Goal: Information Seeking & Learning: Compare options

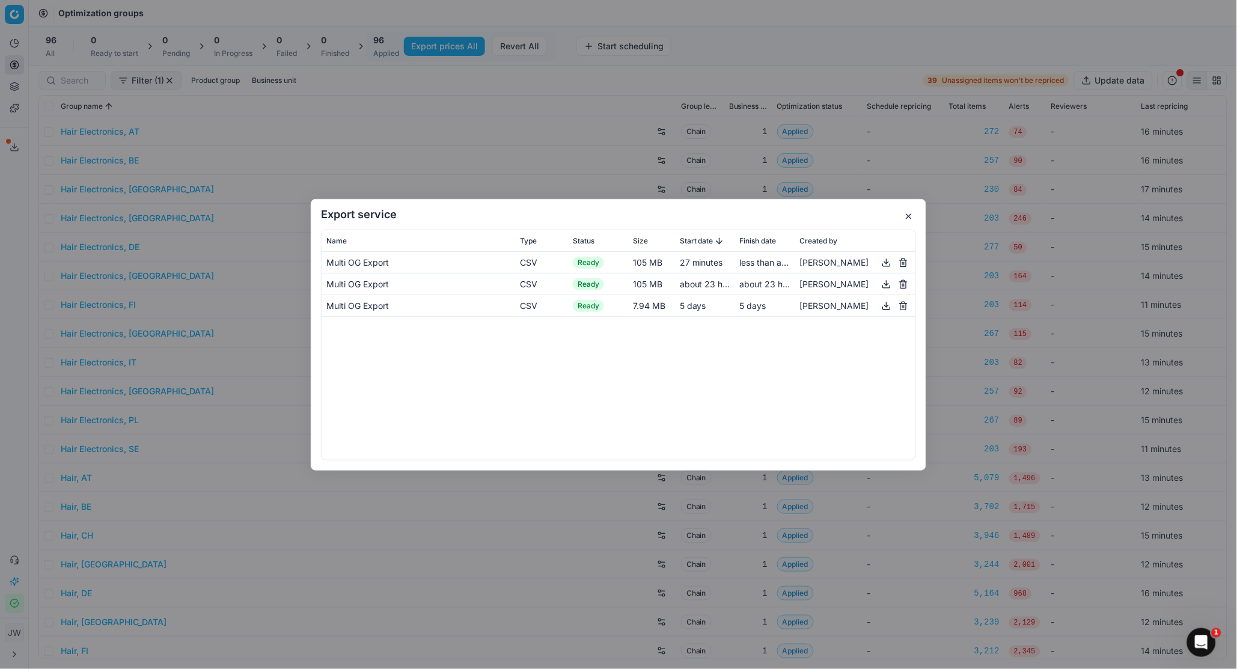
click at [671, 358] on div "Multi OG Export CSV Ready 105 MB 27 minutes less than a minute [PERSON_NAME] Mu…" at bounding box center [619, 356] width 594 height 208
click at [886, 263] on button "button" at bounding box center [886, 262] width 14 height 14
click at [907, 215] on button "button" at bounding box center [908, 216] width 14 height 14
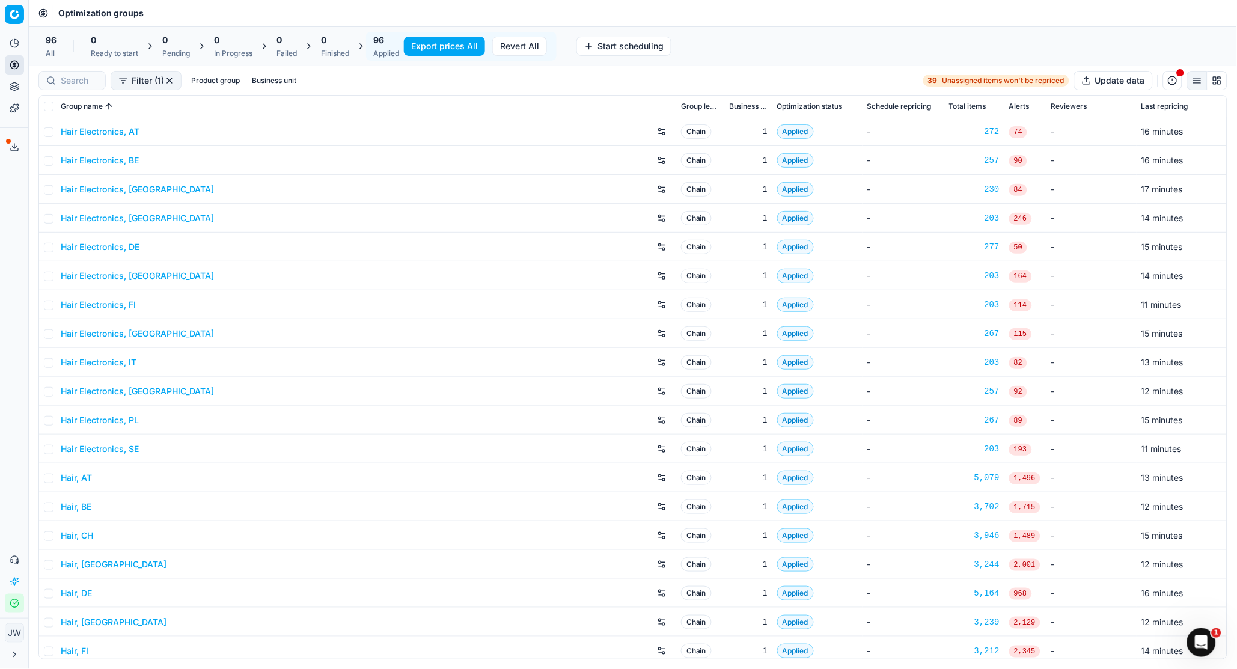
click at [23, 63] on button "Toggle Sidebar" at bounding box center [28, 334] width 10 height 669
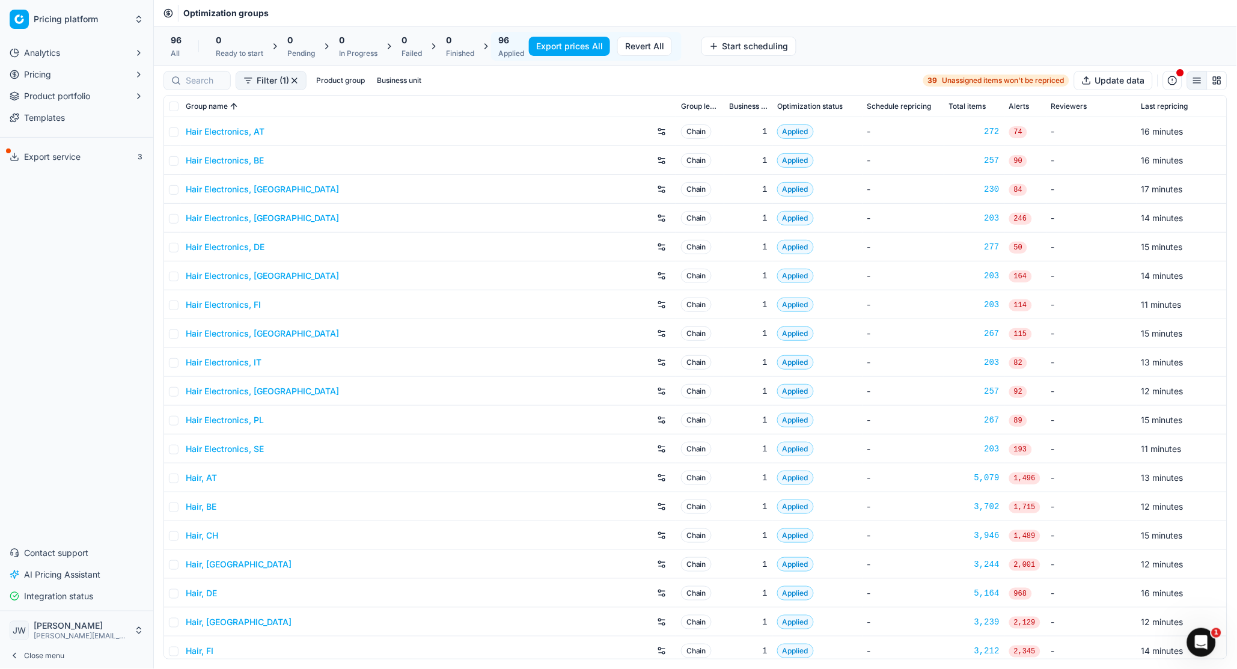
click at [175, 79] on div at bounding box center [196, 80] width 67 height 19
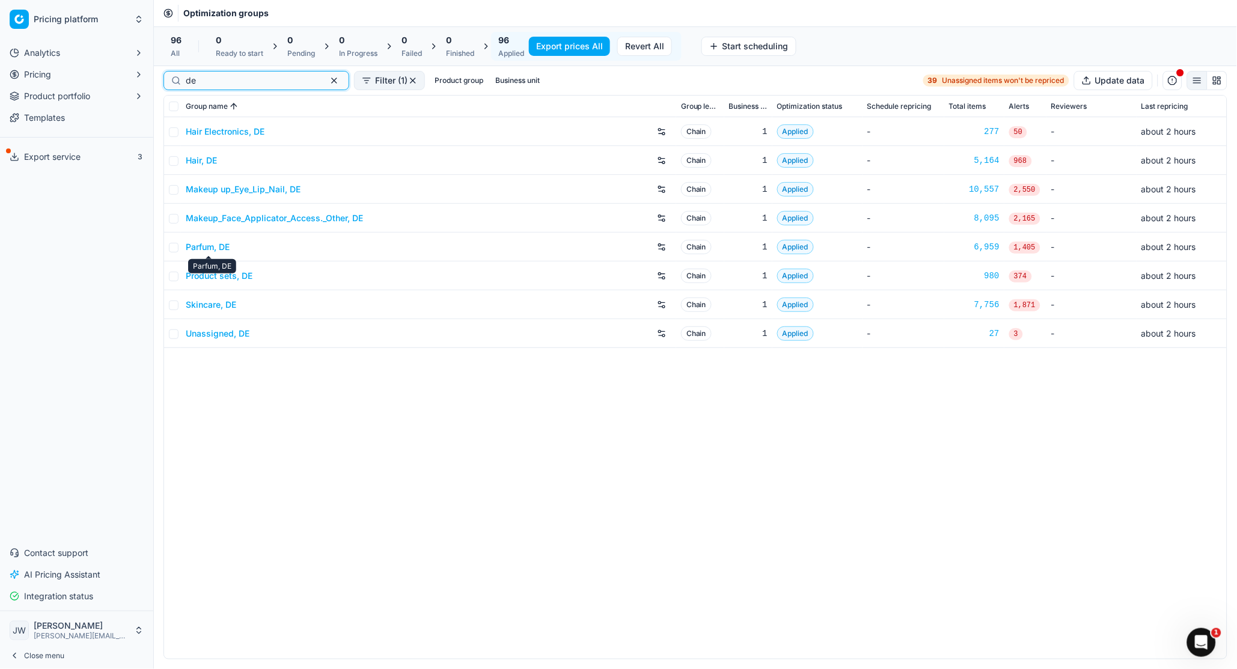
type input "de"
click at [210, 246] on link "Parfum, DE" at bounding box center [208, 247] width 44 height 12
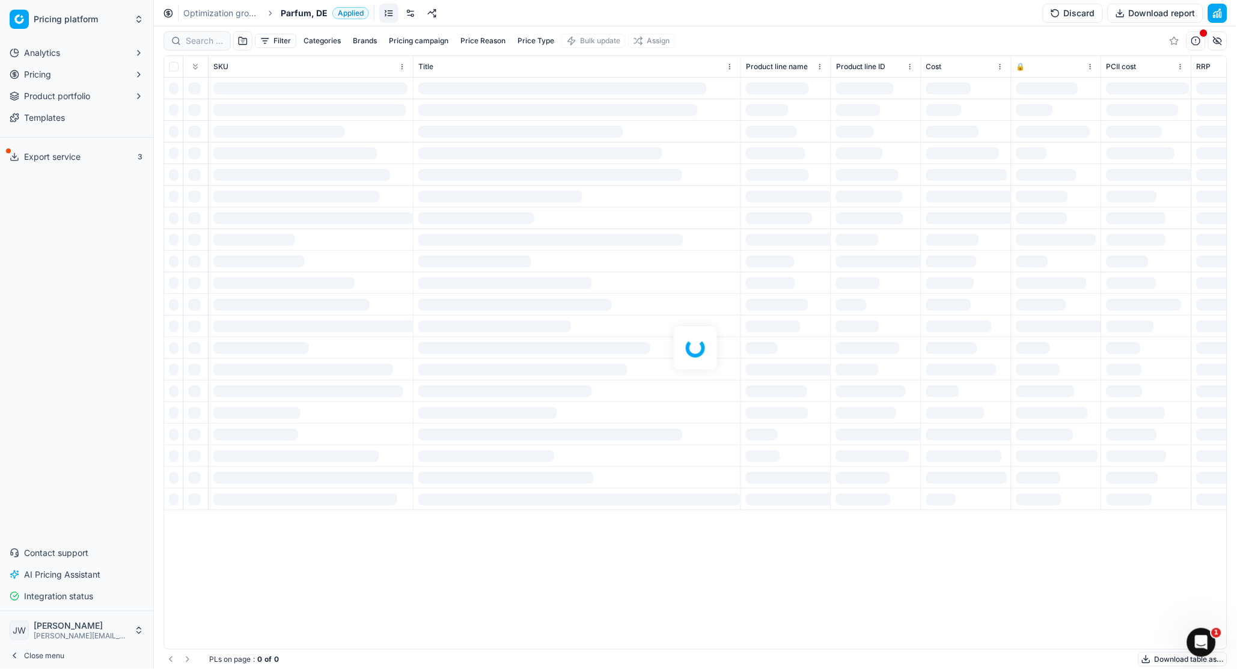
click at [198, 41] on div at bounding box center [695, 347] width 1083 height 642
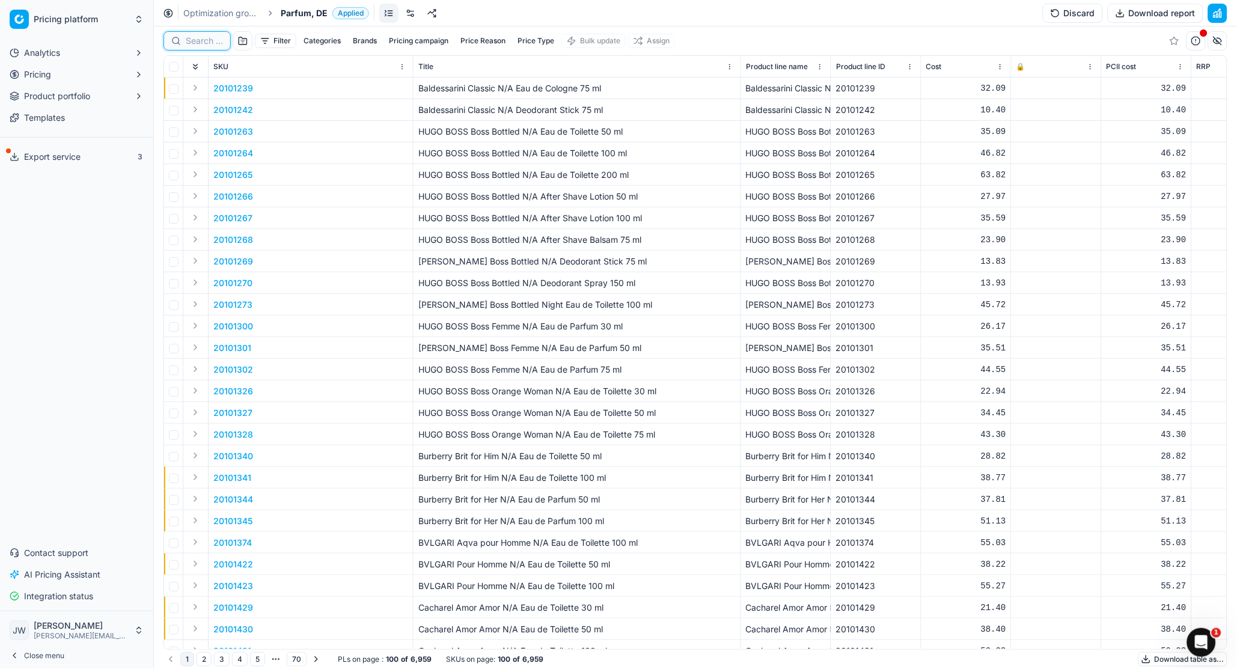
click at [204, 42] on input at bounding box center [204, 41] width 37 height 12
paste input "80029404-30-13"
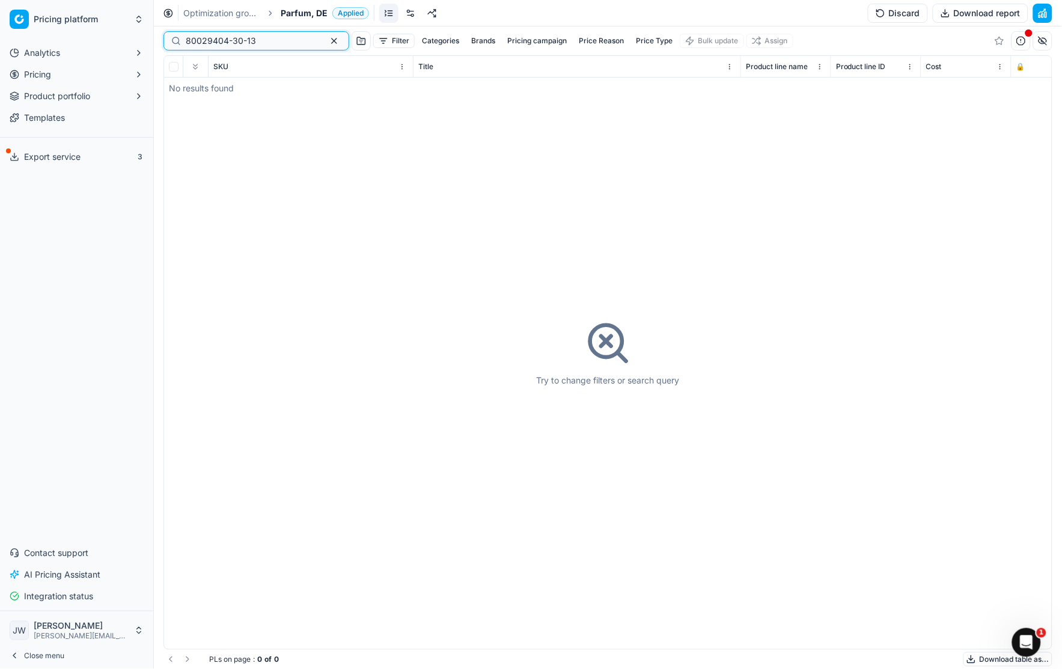
type input "80029404-30-13"
click at [66, 94] on span "Product portfolio" at bounding box center [57, 96] width 66 height 12
click at [93, 115] on link "Assortment" at bounding box center [77, 115] width 114 height 17
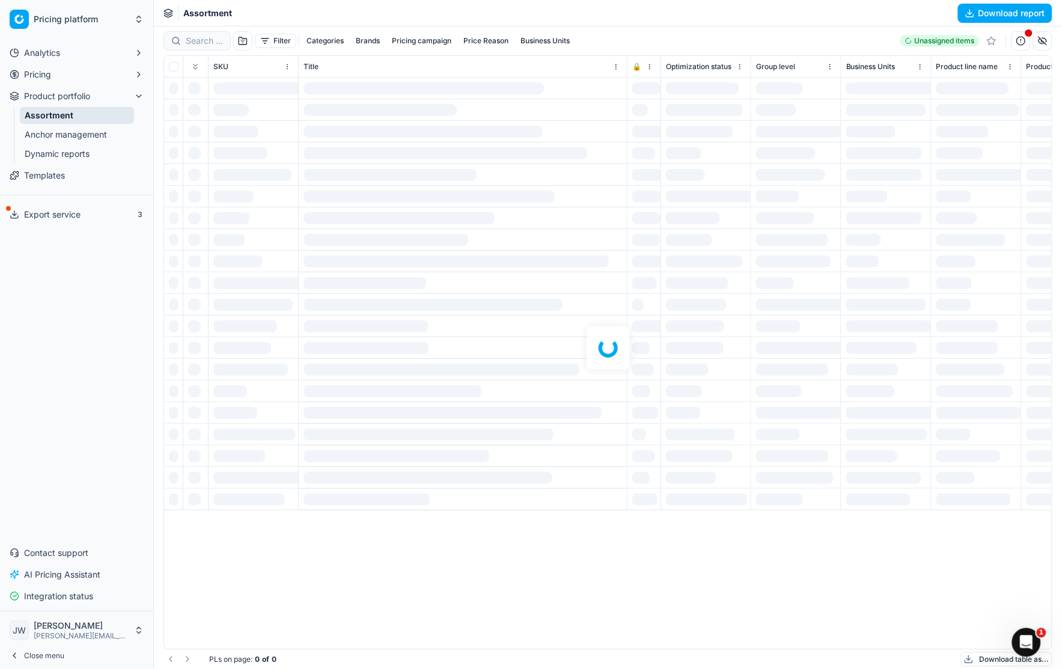
click at [194, 44] on div at bounding box center [608, 347] width 908 height 642
click at [205, 40] on div at bounding box center [608, 347] width 908 height 642
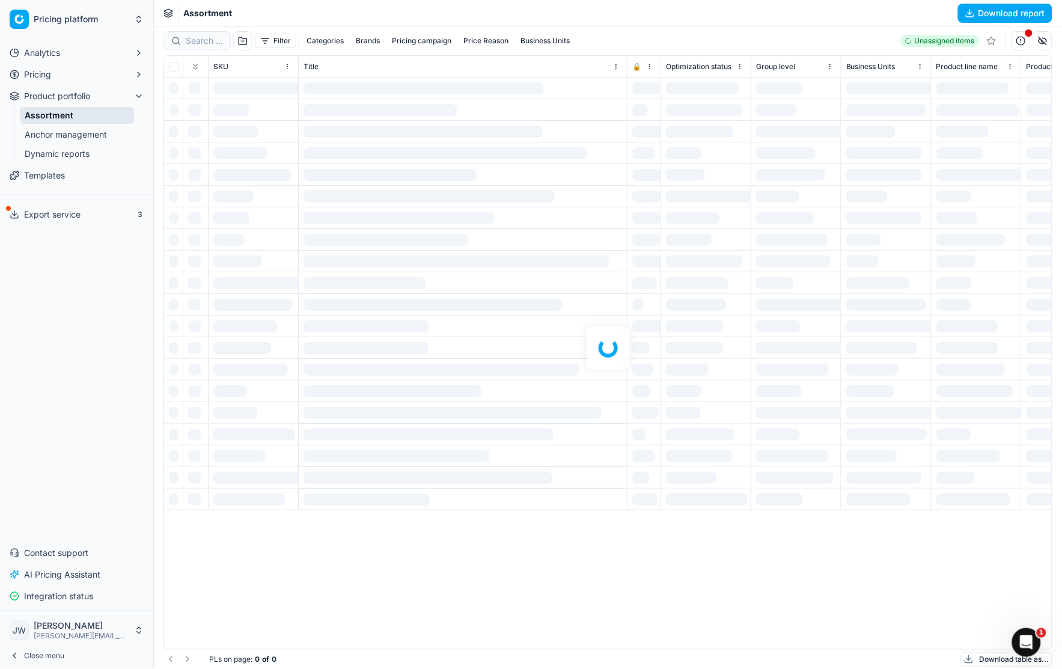
click at [201, 41] on div at bounding box center [608, 347] width 908 height 642
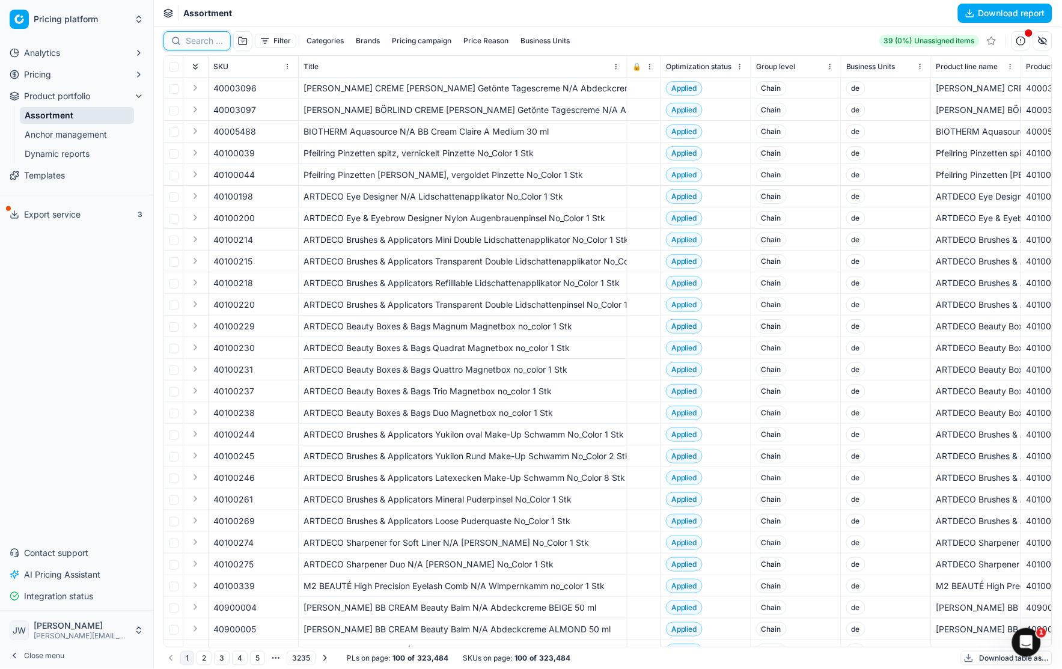
click at [201, 41] on input at bounding box center [204, 41] width 37 height 12
paste input "80029404-30-13"
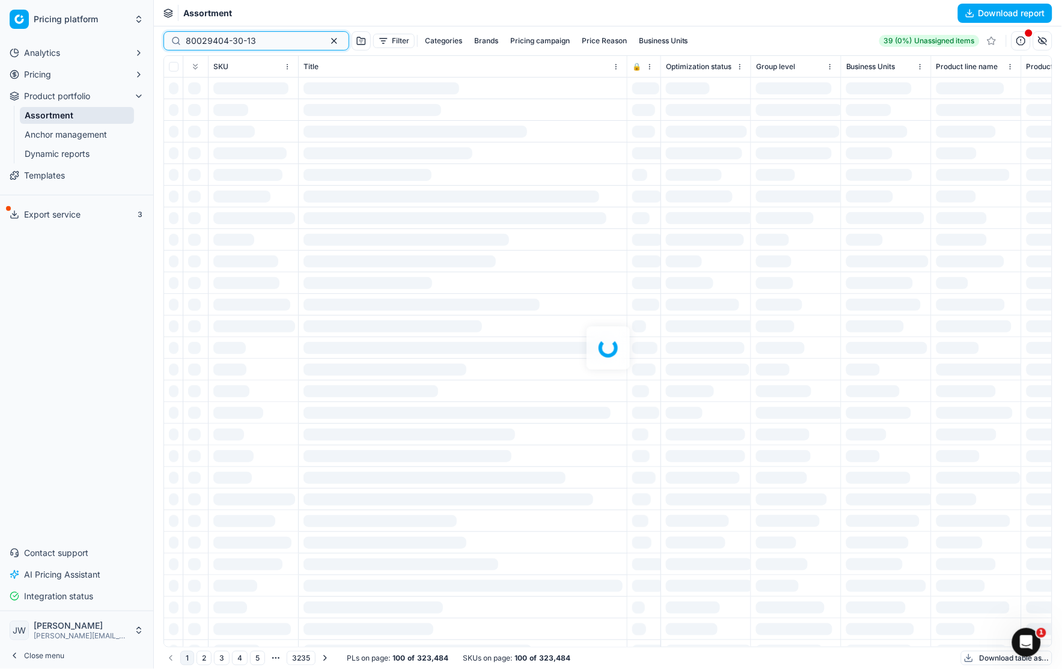
type input "80029404-30-13"
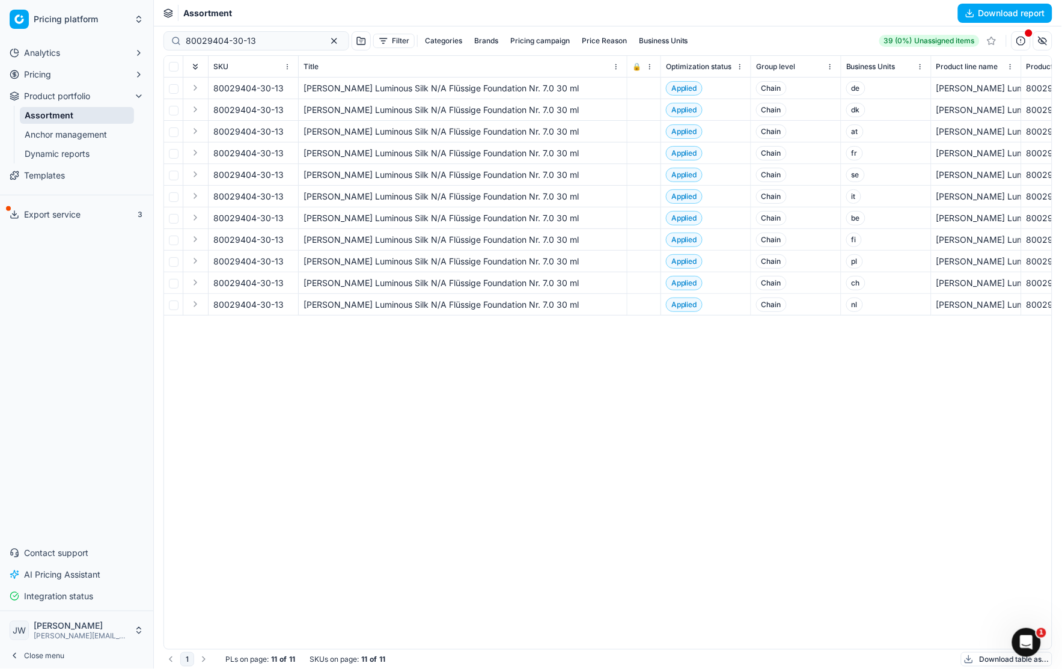
click at [63, 74] on button "Pricing" at bounding box center [77, 74] width 144 height 19
click at [63, 90] on link "Optimization groups" at bounding box center [77, 93] width 114 height 17
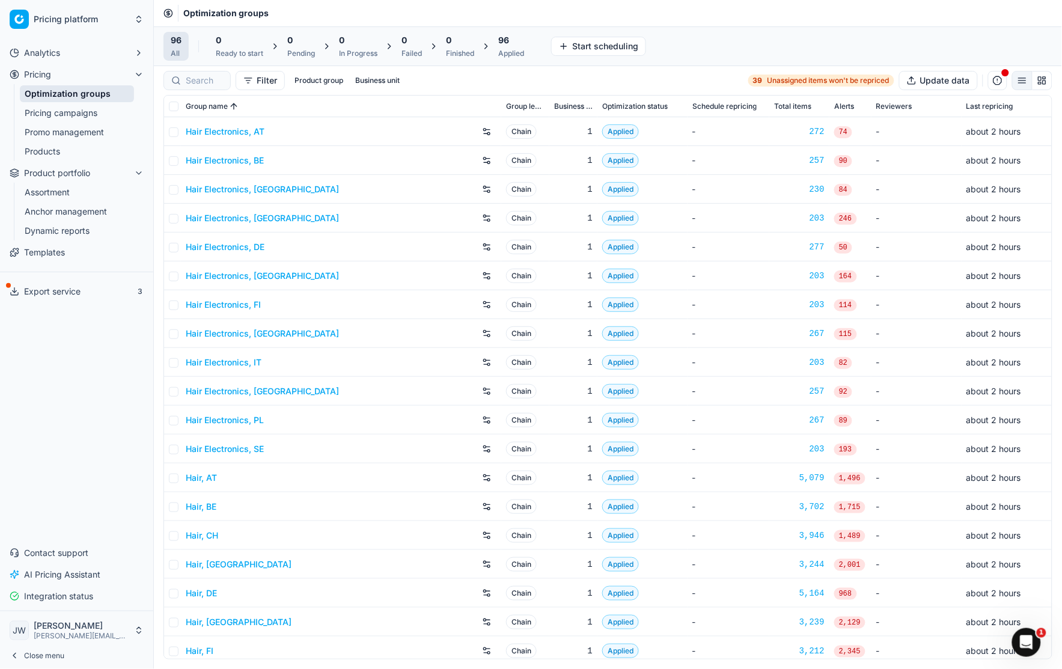
click at [195, 89] on div at bounding box center [196, 80] width 67 height 19
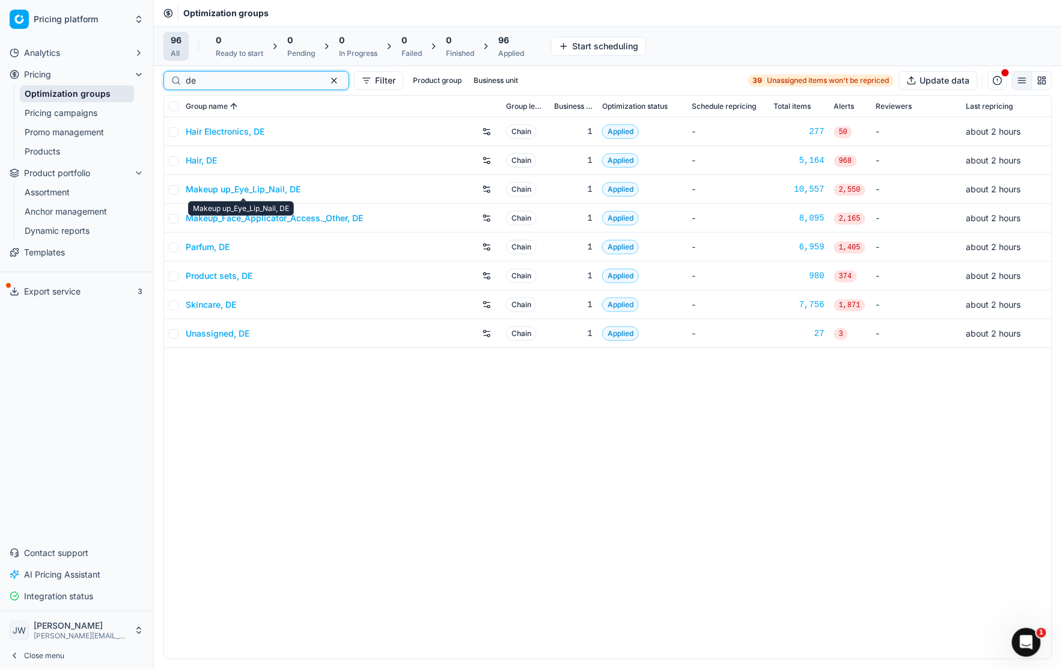
type input "de"
click at [216, 189] on link "Makeup up_Eye_Lip_Nail, DE" at bounding box center [243, 189] width 115 height 12
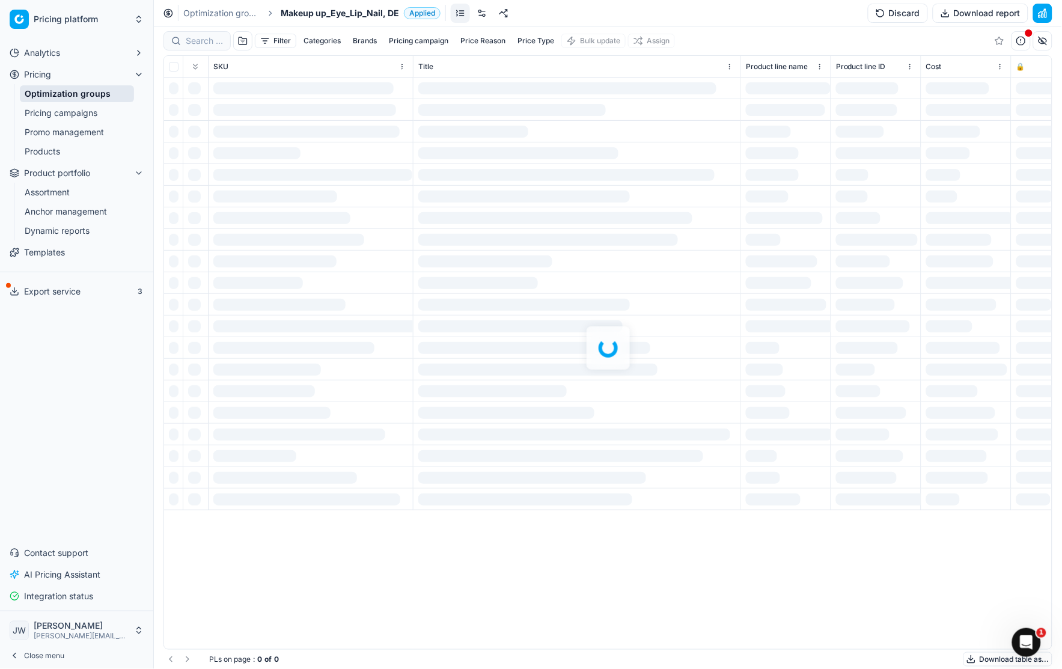
click at [192, 44] on div at bounding box center [608, 347] width 908 height 642
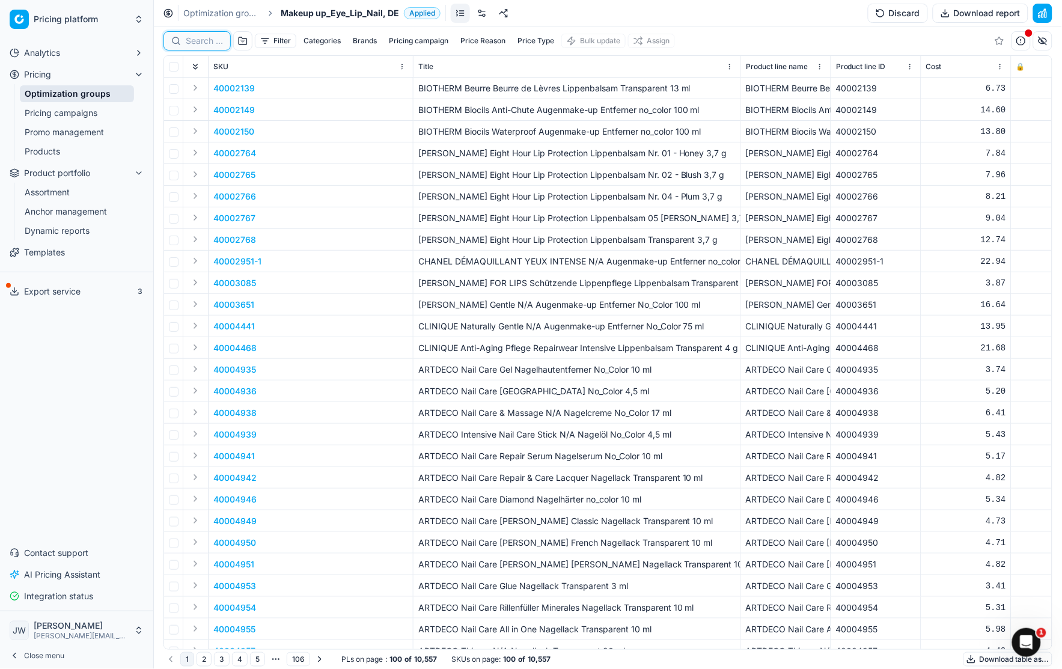
click at [200, 43] on input at bounding box center [204, 41] width 37 height 12
paste input "80029404-30-13"
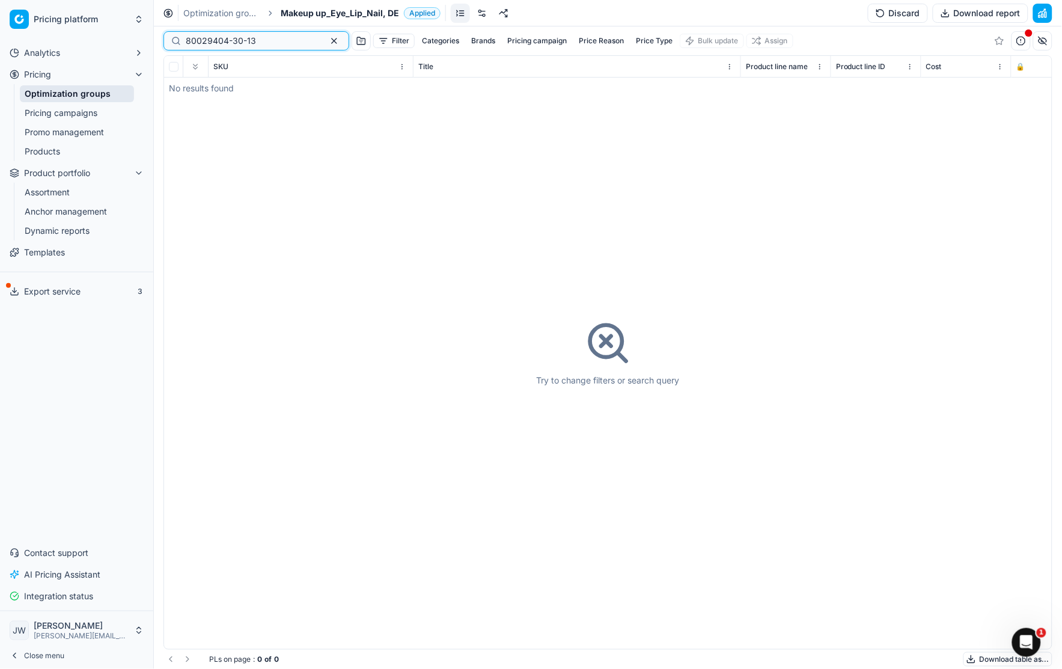
type input "80029404-30-13"
click at [112, 94] on link "Optimization groups" at bounding box center [77, 93] width 114 height 17
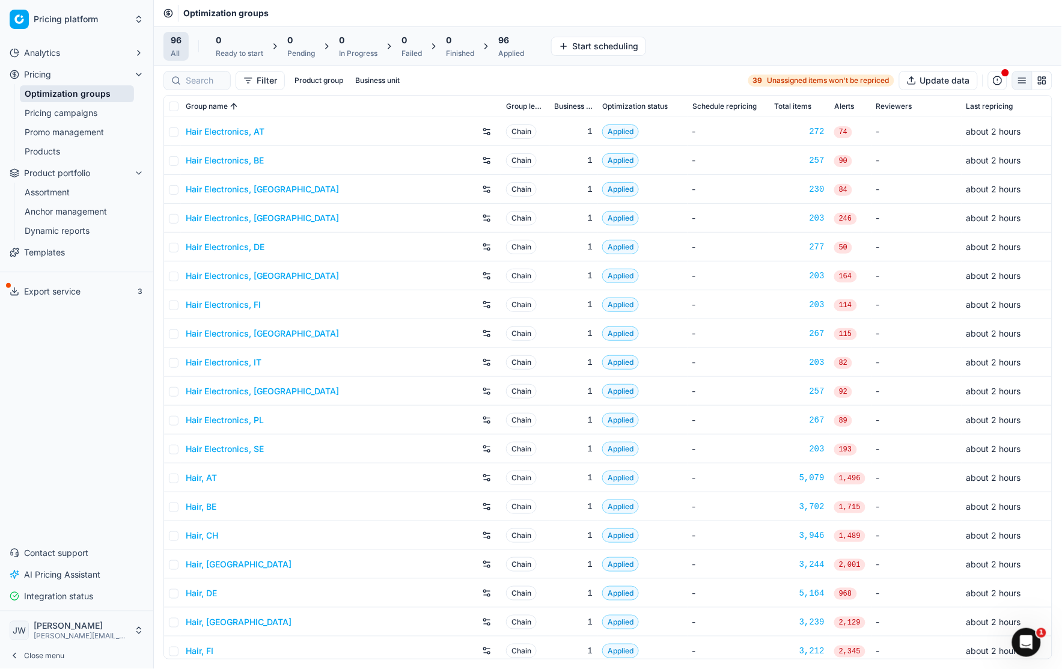
click at [210, 89] on div at bounding box center [196, 80] width 67 height 19
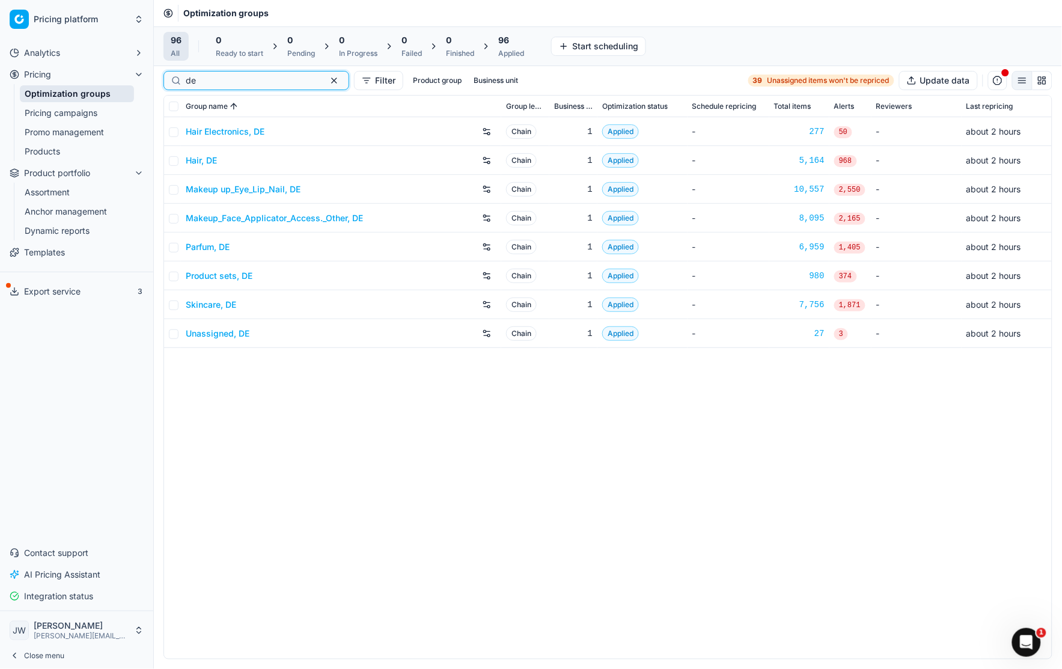
type input "de"
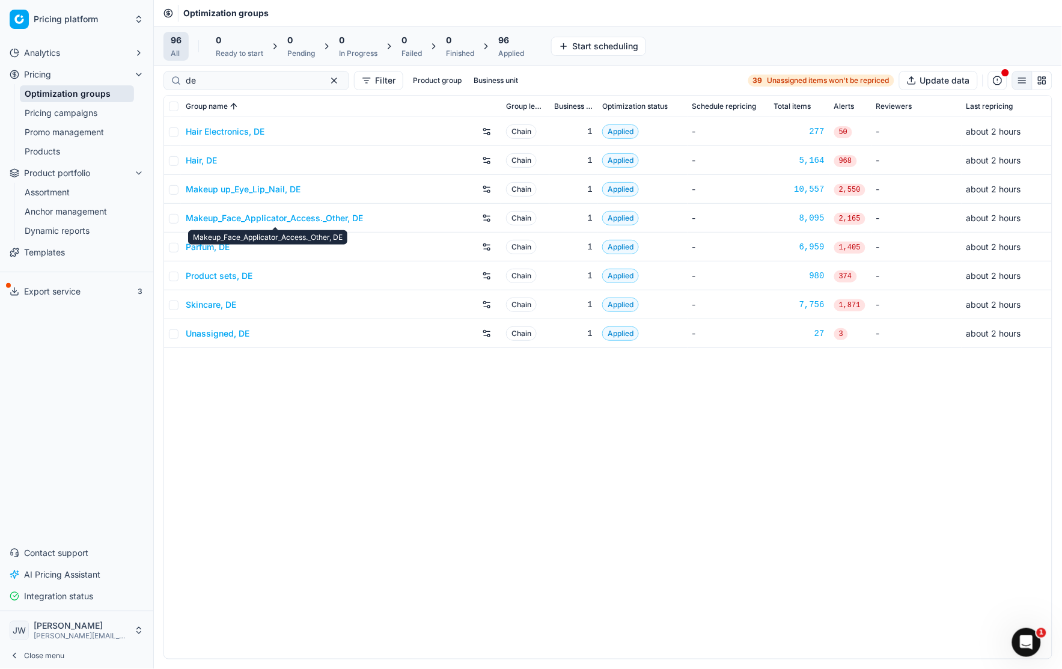
click at [240, 218] on link "Makeup_Face_Applicator_Access._Other, DE" at bounding box center [274, 218] width 177 height 12
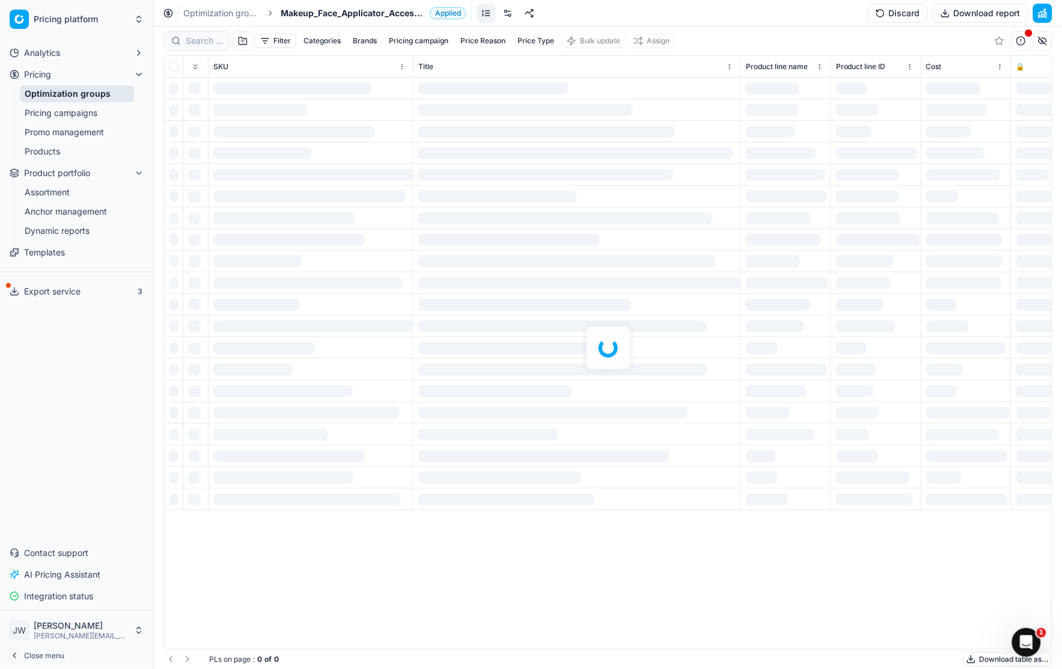
click at [194, 42] on div at bounding box center [608, 347] width 908 height 642
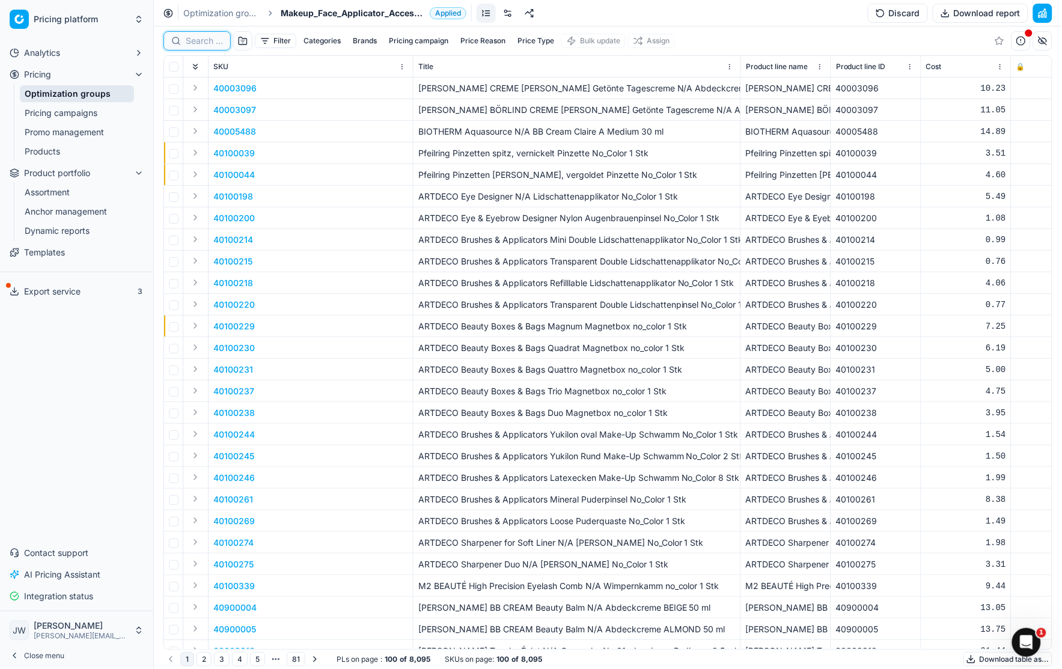
click at [198, 42] on input at bounding box center [204, 41] width 37 height 12
paste input "80029404-30-13"
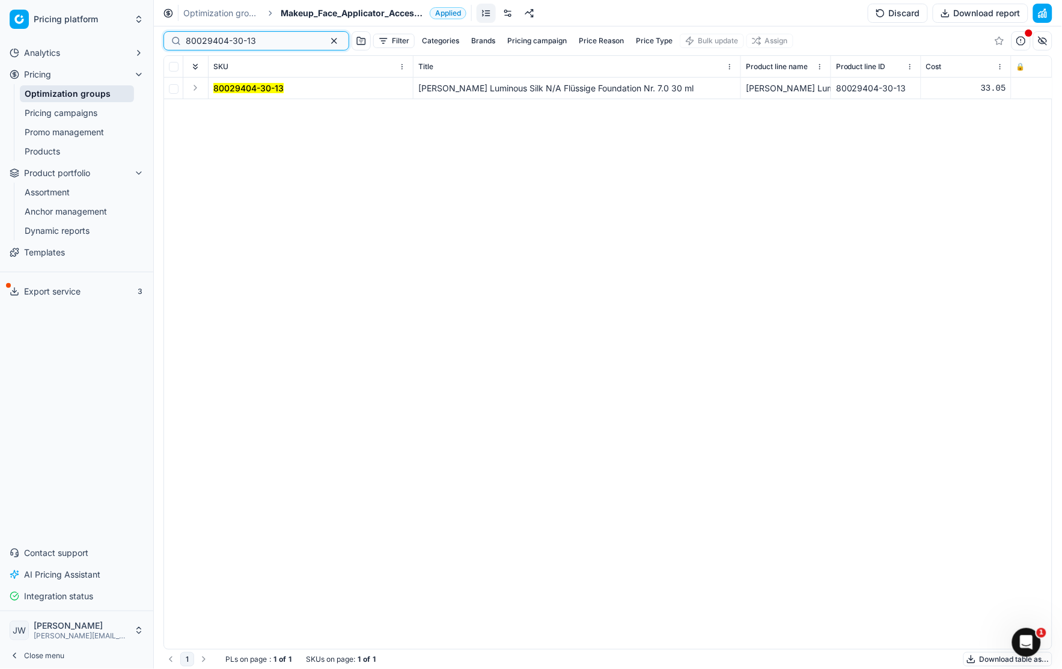
type input "80029404-30-13"
click at [201, 88] on button "Expand" at bounding box center [195, 88] width 14 height 14
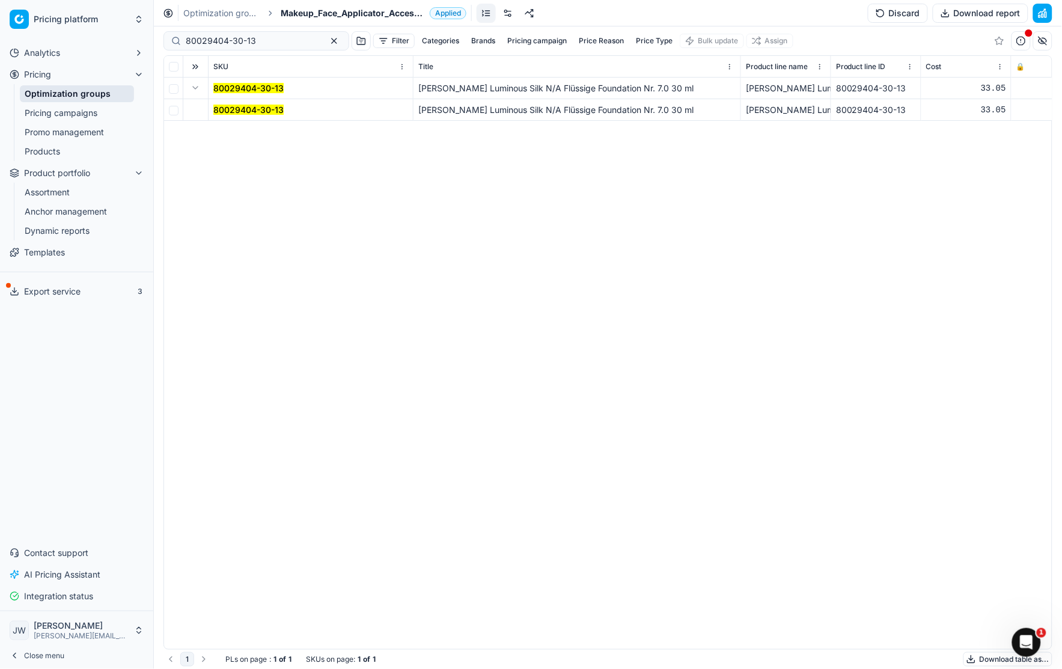
click at [229, 108] on mark "80029404-30-13" at bounding box center [248, 110] width 70 height 10
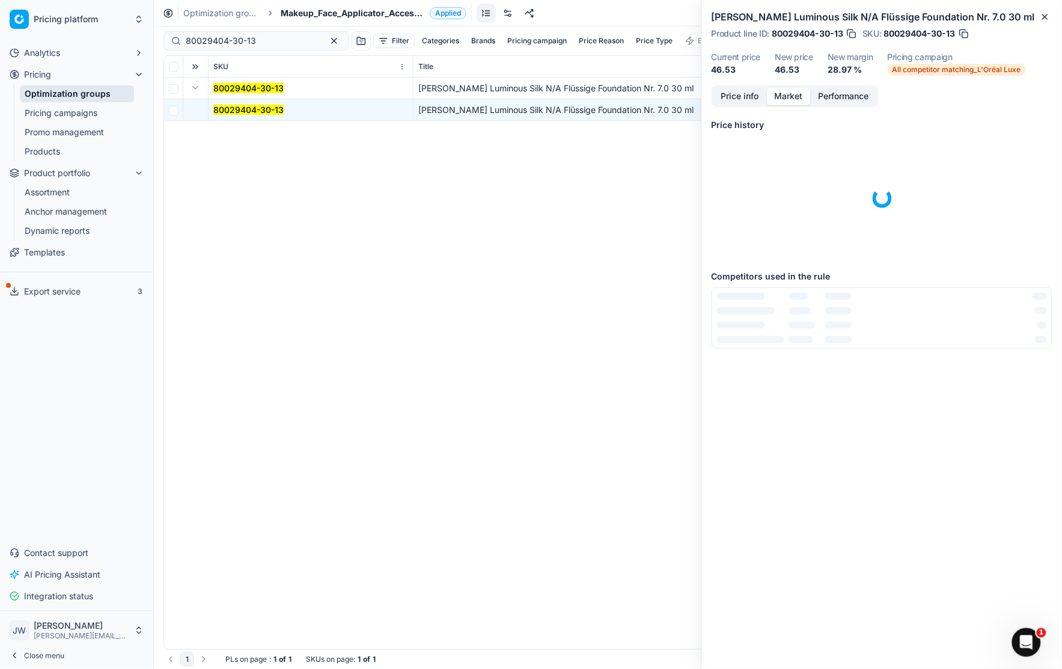
click at [789, 100] on button "Market" at bounding box center [789, 96] width 44 height 17
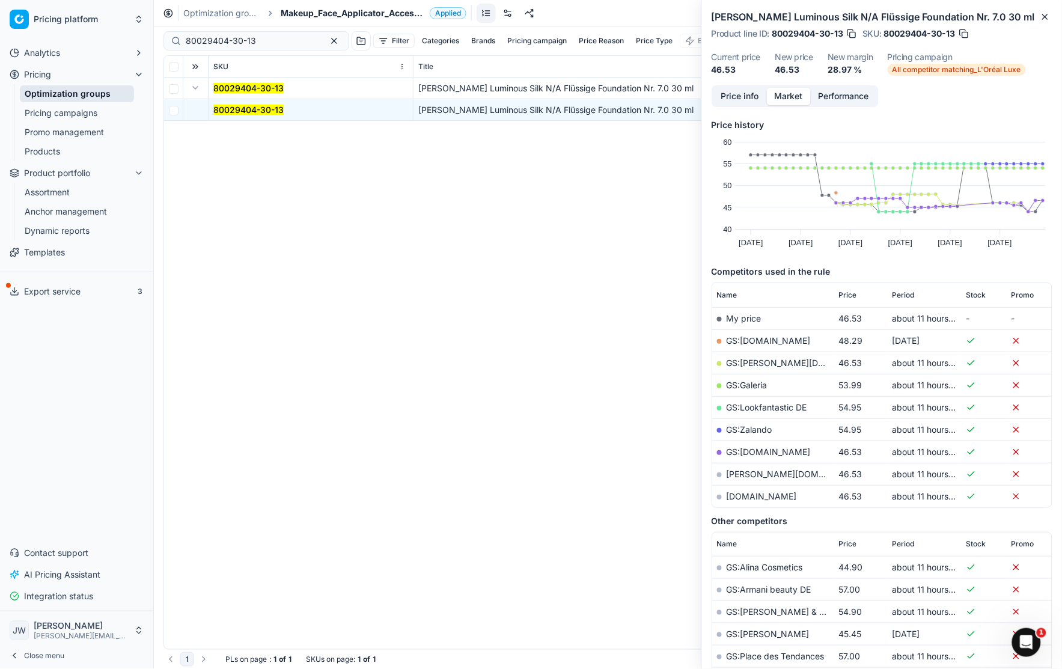
click at [55, 194] on link "Assortment" at bounding box center [77, 192] width 114 height 17
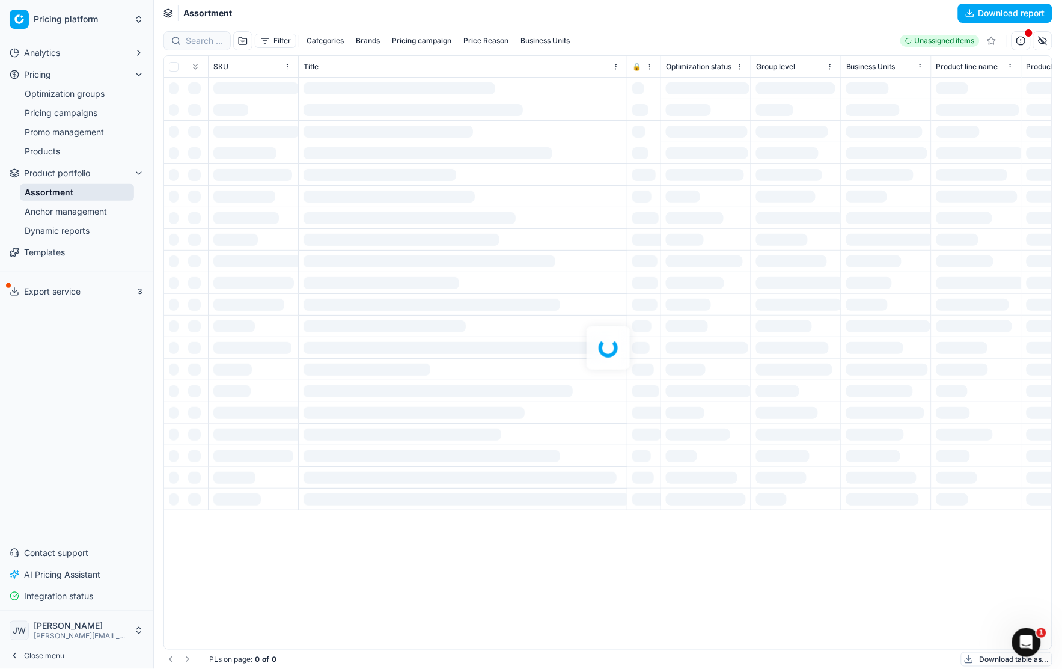
click at [200, 38] on div at bounding box center [608, 347] width 908 height 642
click at [198, 41] on div at bounding box center [608, 347] width 908 height 642
click at [201, 41] on div at bounding box center [608, 347] width 908 height 642
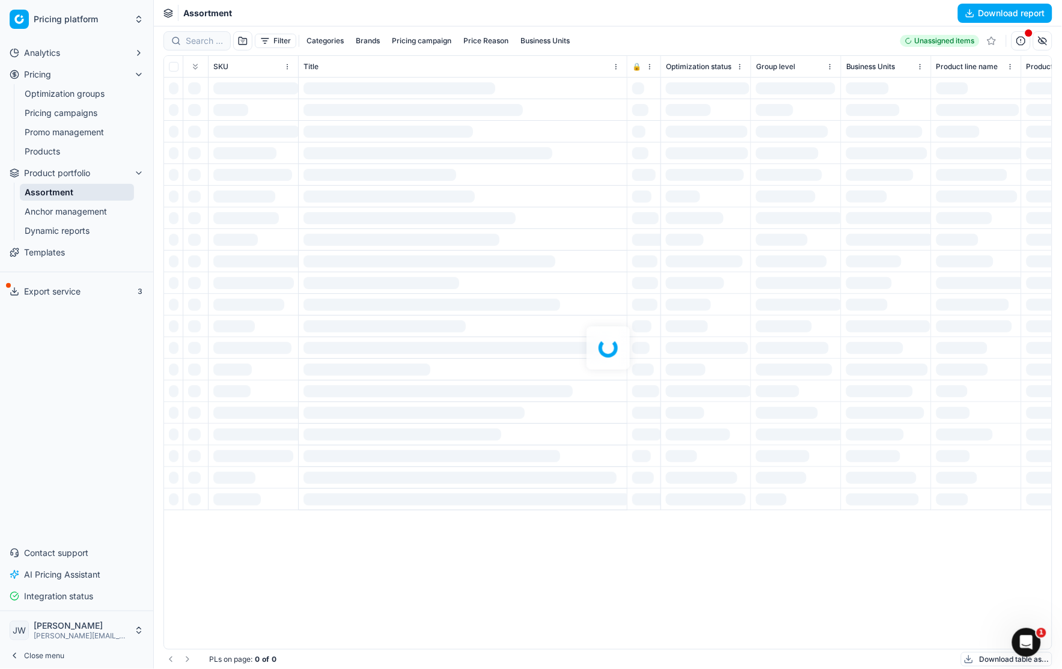
click at [201, 41] on div at bounding box center [608, 347] width 908 height 642
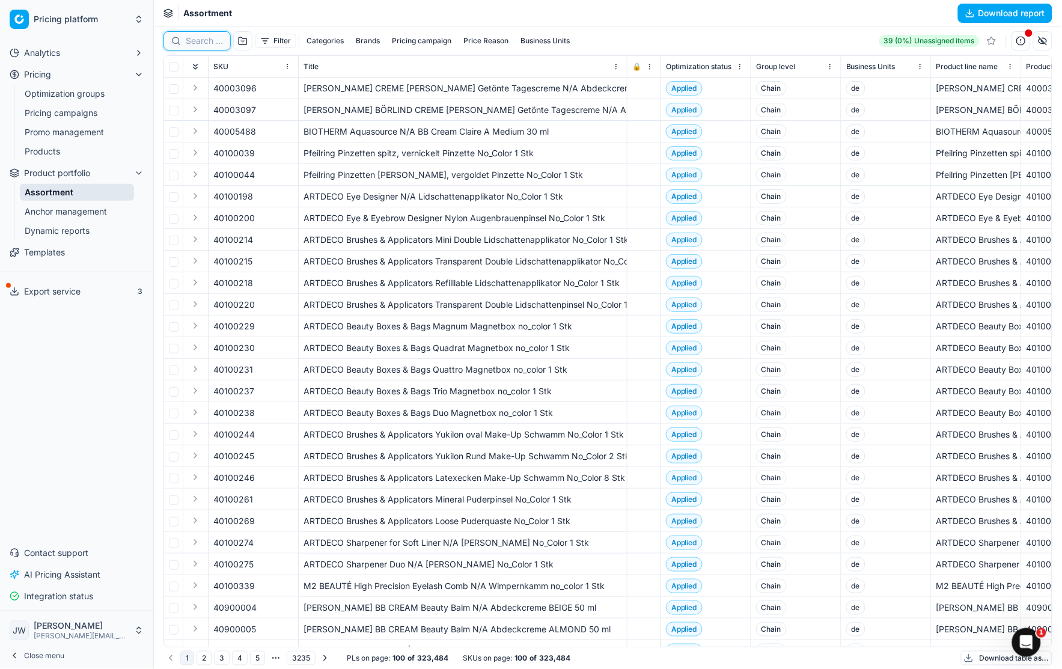
click at [200, 41] on input at bounding box center [204, 41] width 37 height 12
paste input "90013828-0022011"
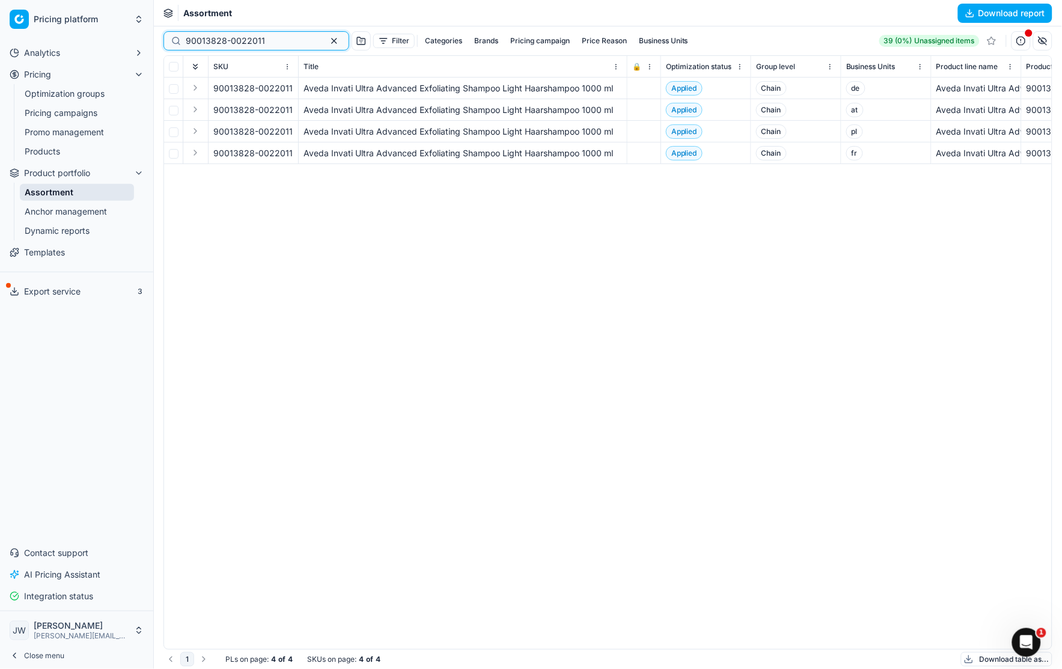
type input "90013828-0022011"
click at [72, 91] on link "Optimization groups" at bounding box center [77, 93] width 114 height 17
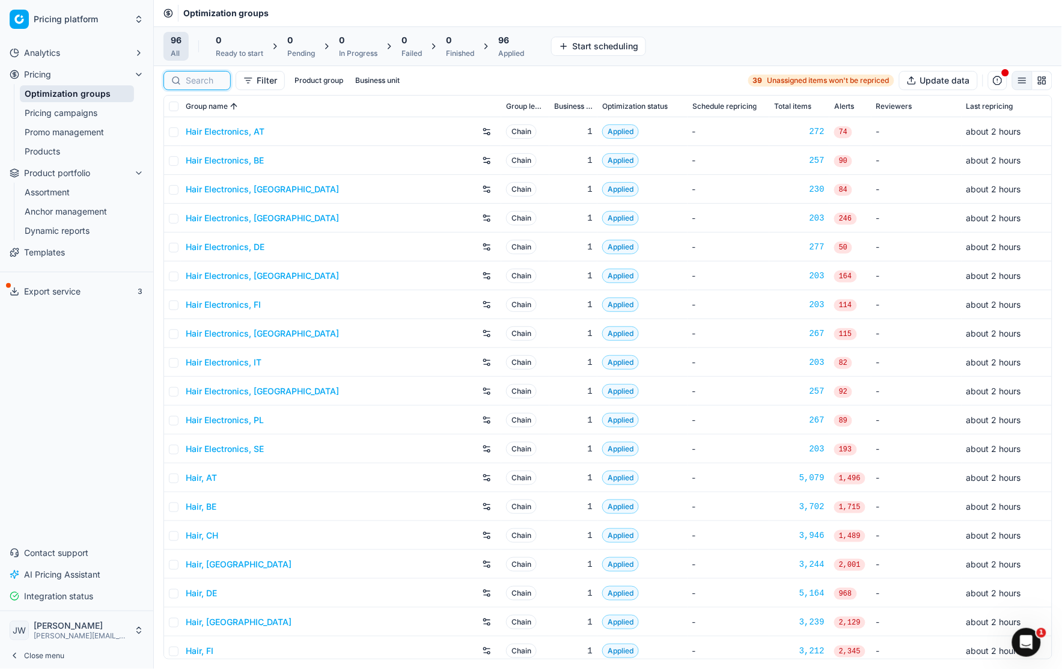
click at [202, 80] on input at bounding box center [204, 81] width 37 height 12
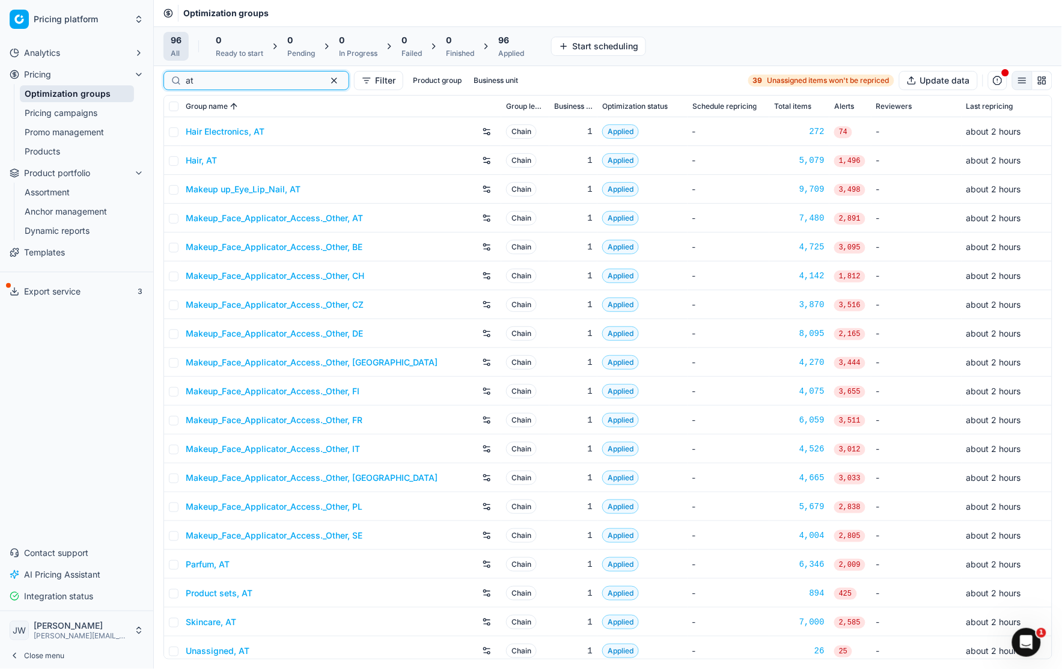
type input "at"
click at [206, 161] on link "Hair, AT" at bounding box center [201, 160] width 31 height 12
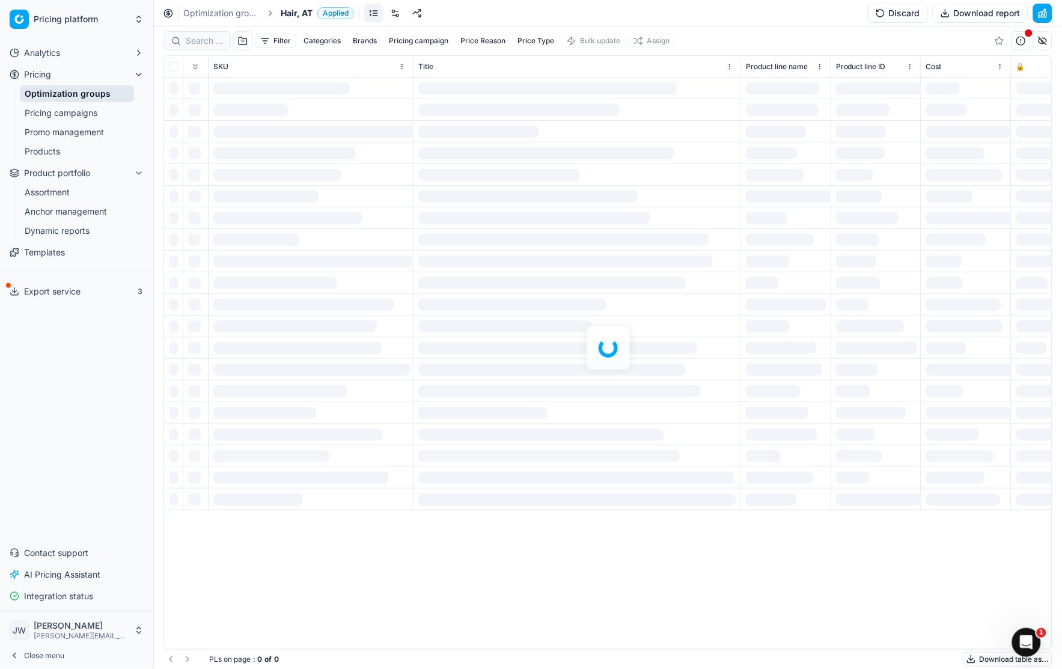
click at [189, 44] on div at bounding box center [608, 347] width 908 height 642
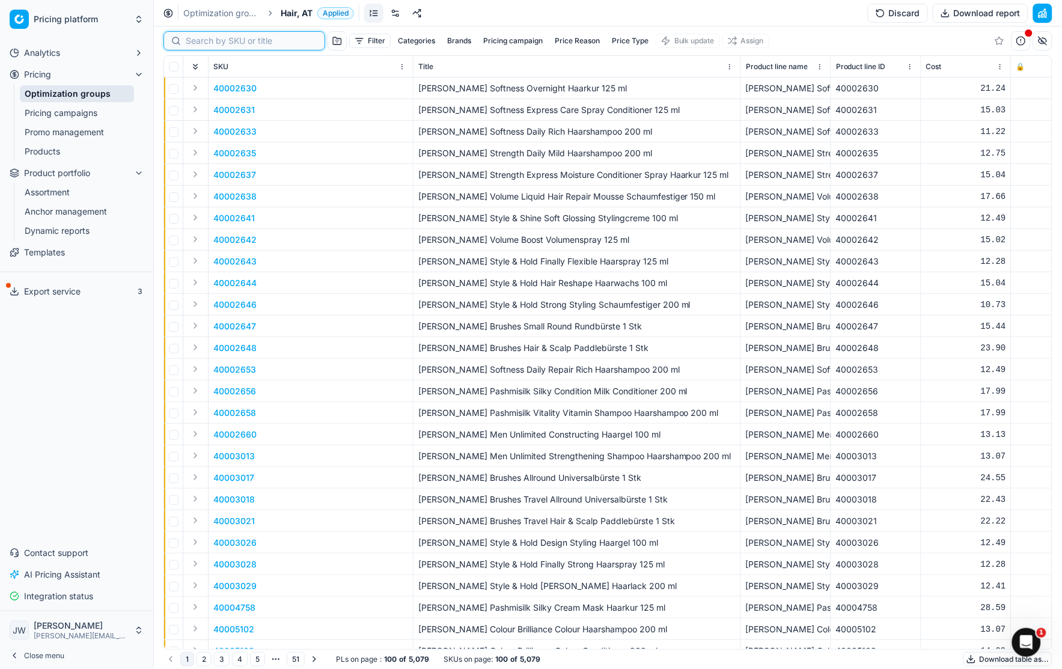
click at [198, 43] on input at bounding box center [252, 41] width 132 height 12
paste input "90013828-0022011"
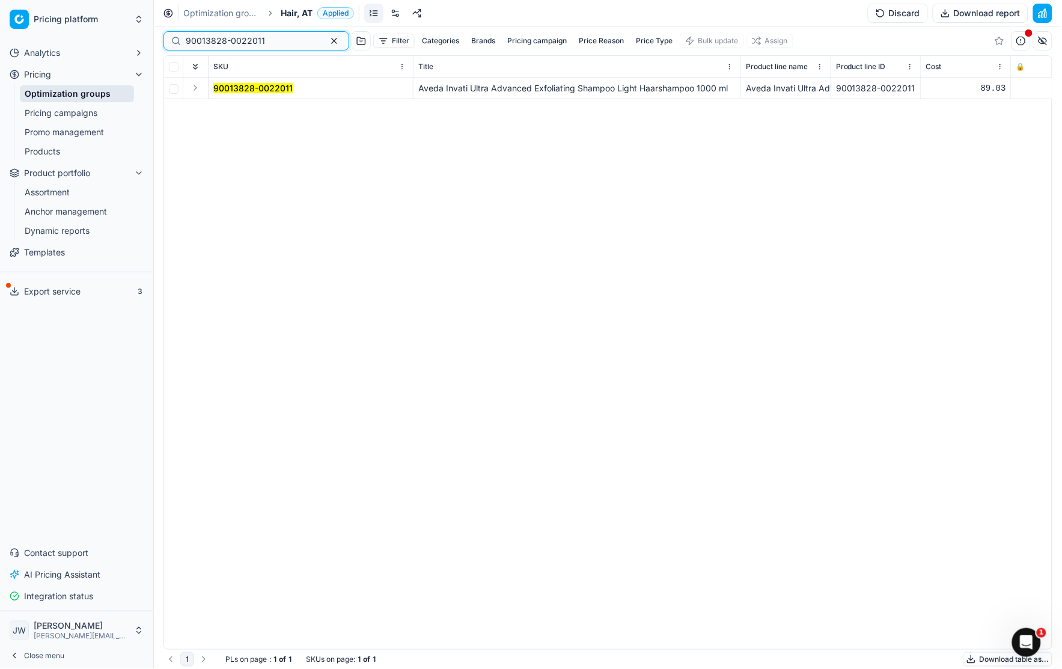
type input "90013828-0022011"
click at [187, 85] on td at bounding box center [195, 89] width 25 height 22
click at [192, 86] on button "Expand" at bounding box center [195, 88] width 14 height 14
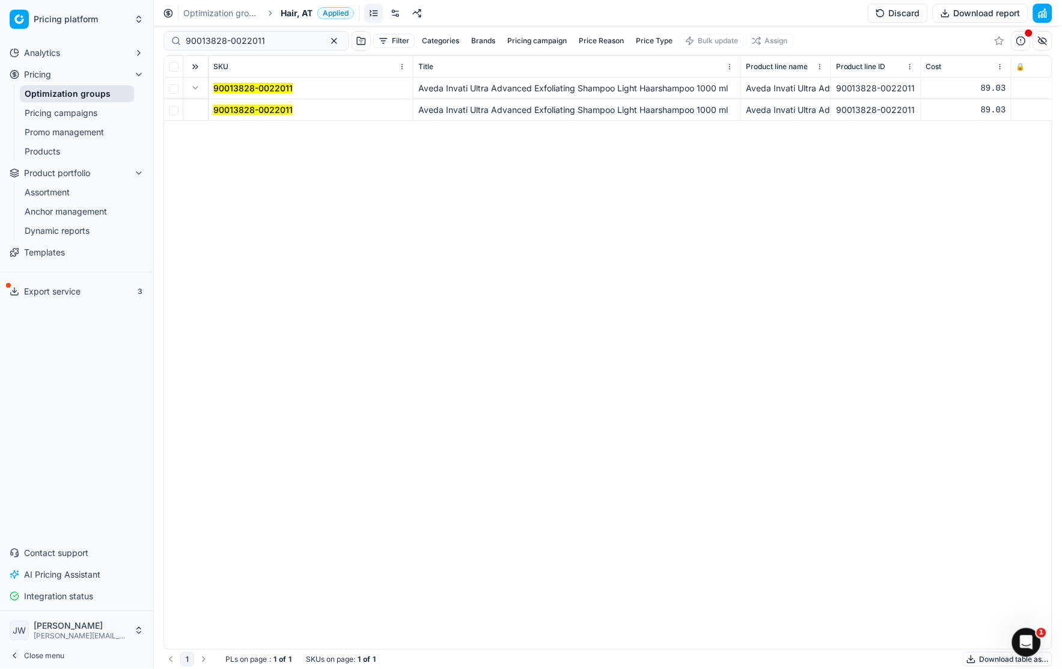
click at [273, 115] on span "90013828-0022011" at bounding box center [252, 110] width 79 height 12
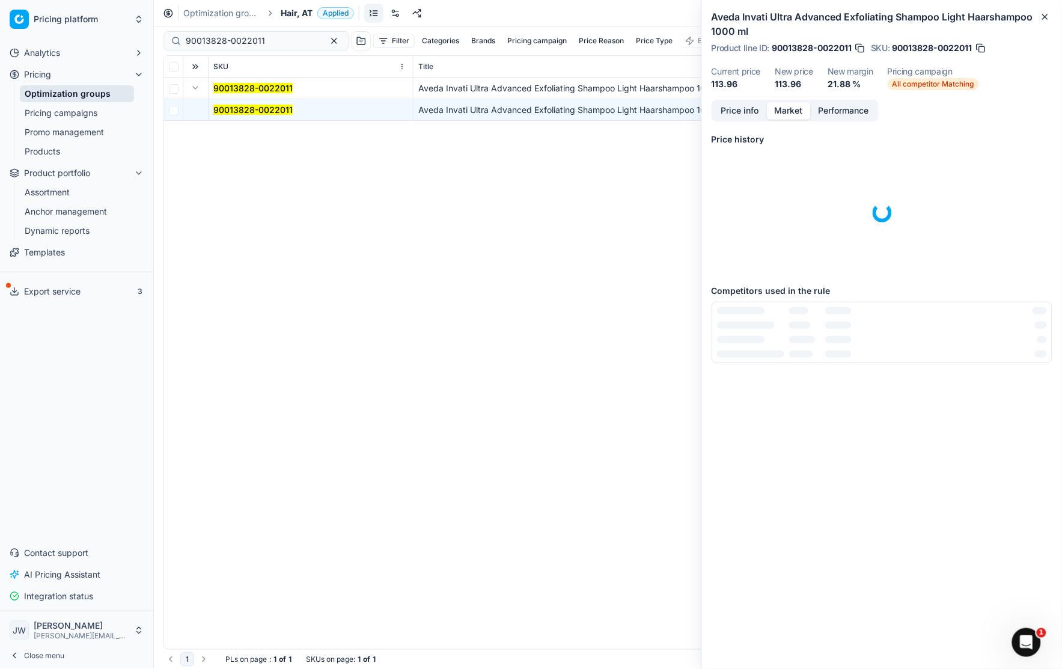
click at [795, 108] on button "Market" at bounding box center [789, 110] width 44 height 17
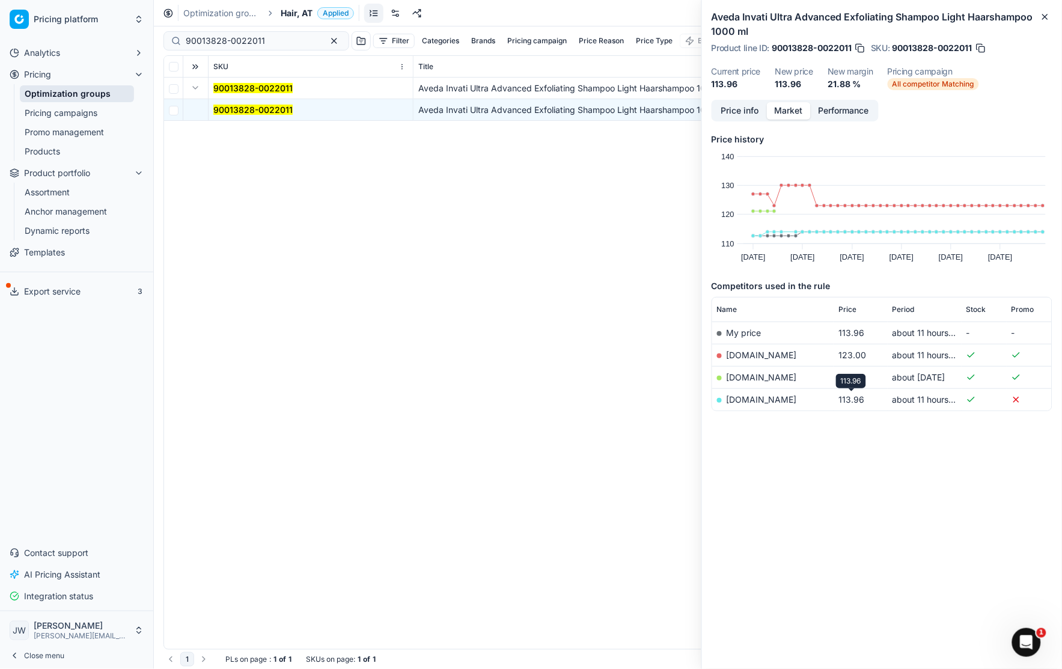
click at [852, 400] on span "113.96" at bounding box center [851, 399] width 26 height 10
click at [753, 404] on td "[DOMAIN_NAME]" at bounding box center [772, 399] width 121 height 22
click at [752, 396] on link "[DOMAIN_NAME]" at bounding box center [762, 399] width 70 height 10
click at [751, 395] on link "[DOMAIN_NAME]" at bounding box center [762, 399] width 70 height 10
click at [758, 352] on link "[DOMAIN_NAME]" at bounding box center [762, 355] width 70 height 10
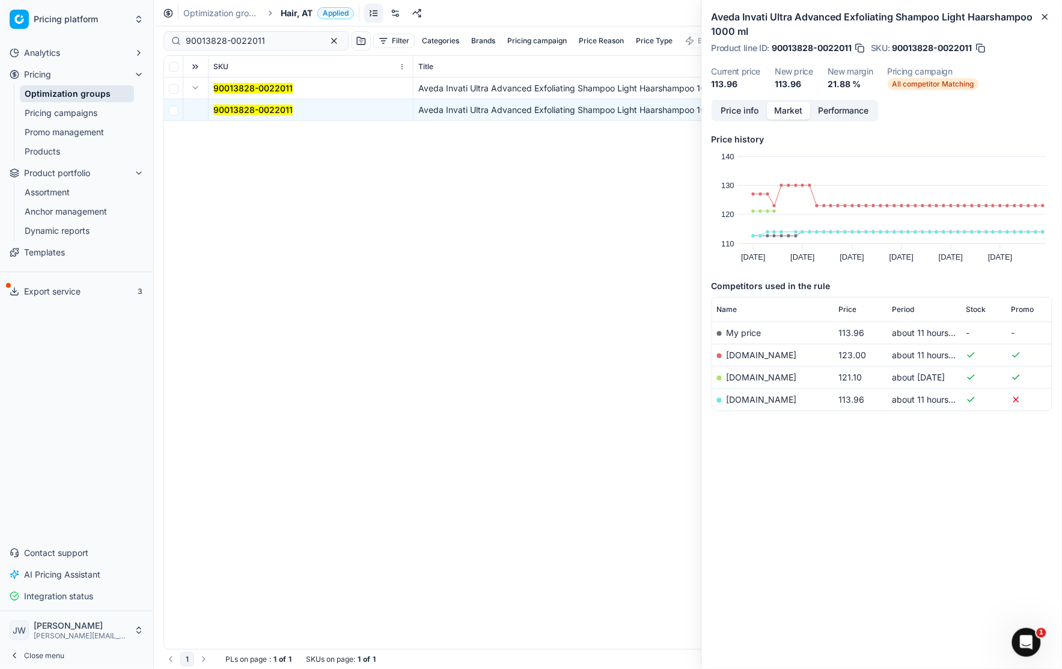
click at [760, 403] on link "[DOMAIN_NAME]" at bounding box center [762, 399] width 70 height 10
click at [758, 398] on link "[DOMAIN_NAME]" at bounding box center [762, 399] width 70 height 10
click at [76, 110] on link "Pricing campaigns" at bounding box center [77, 113] width 114 height 17
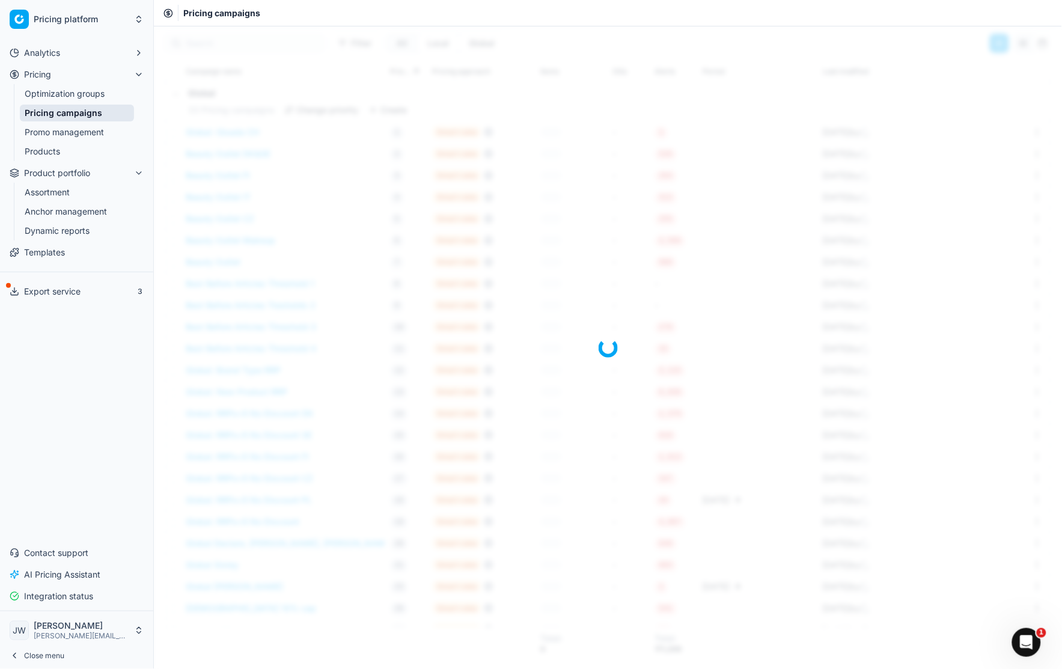
click at [94, 90] on link "Optimization groups" at bounding box center [77, 93] width 114 height 17
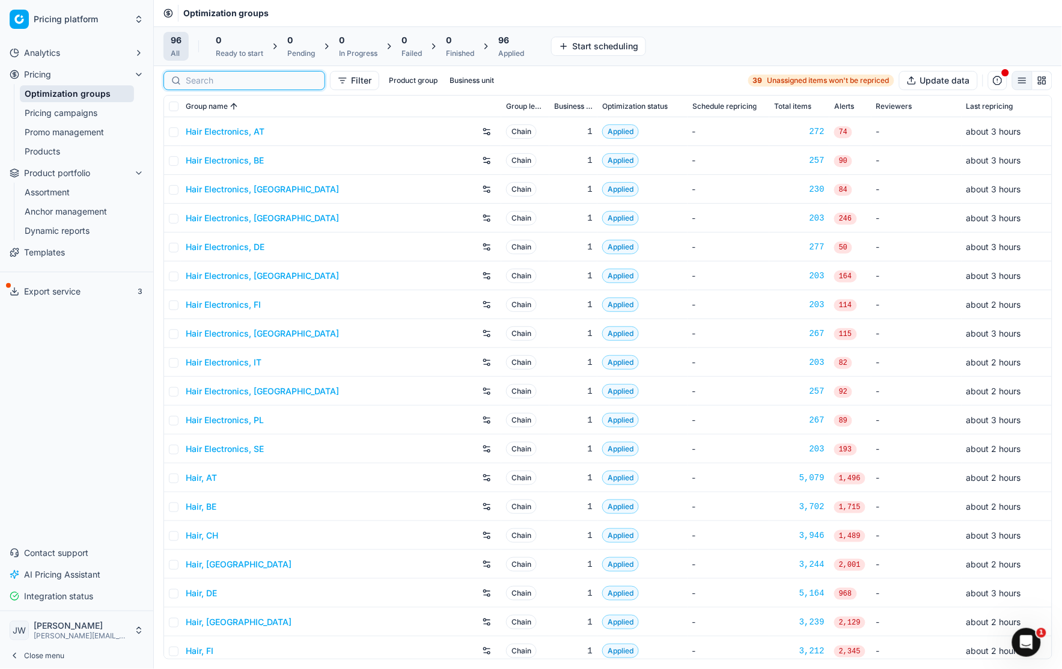
click at [191, 84] on input at bounding box center [252, 81] width 132 height 12
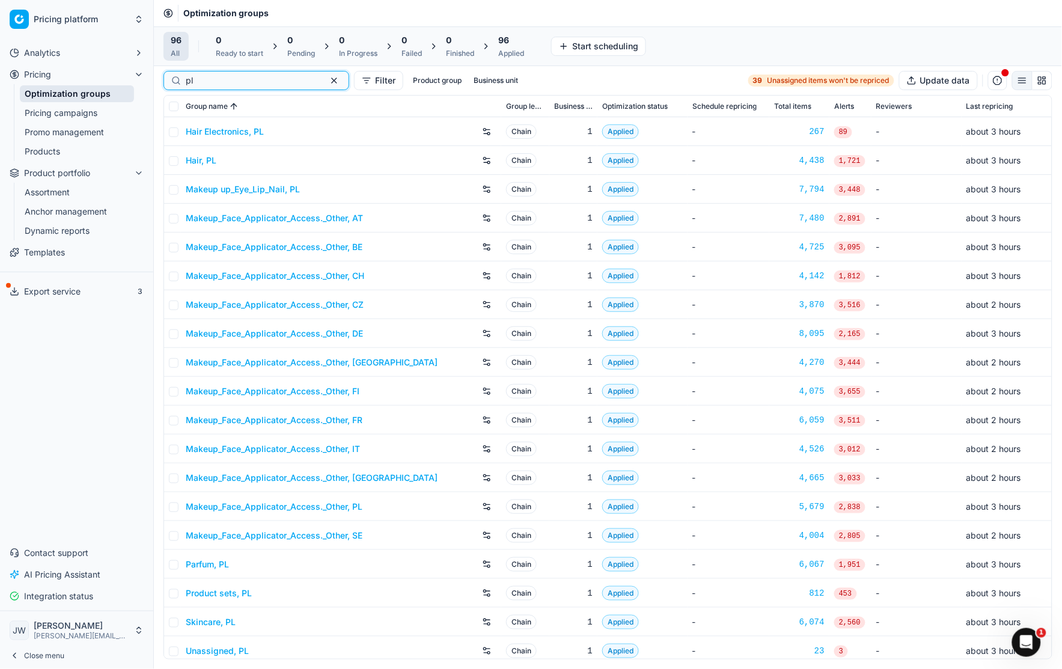
type input "pl"
click at [221, 590] on link "Product sets, PL" at bounding box center [219, 593] width 66 height 12
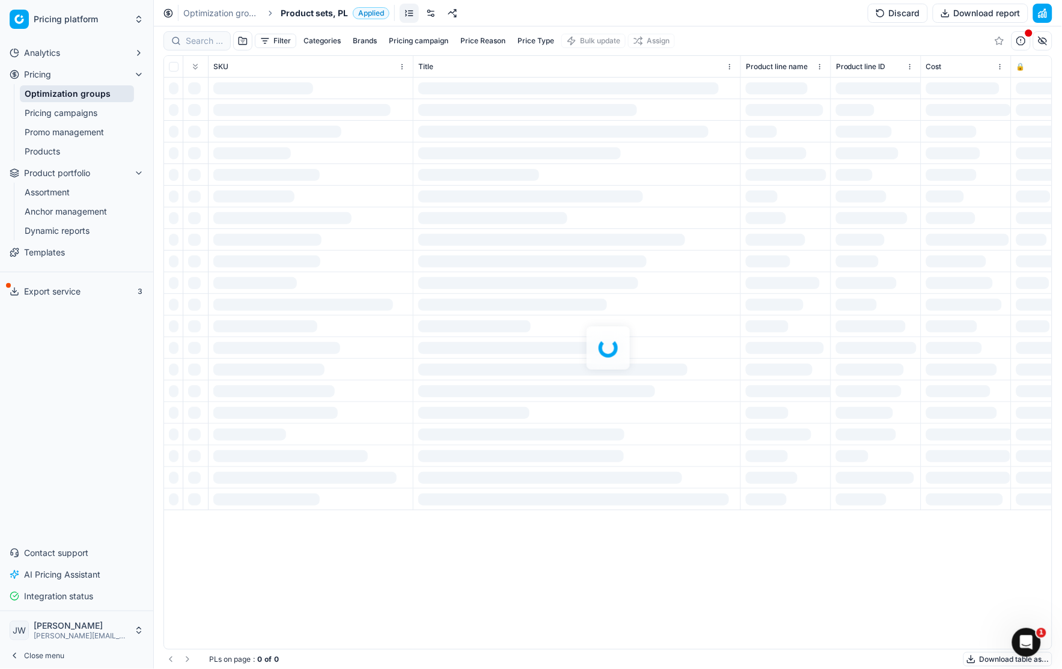
click at [204, 47] on div at bounding box center [608, 347] width 908 height 642
click at [197, 40] on div "Filter Categories Brands Pricing campaign Price Reason Price Type Bulk update A…" at bounding box center [608, 347] width 908 height 642
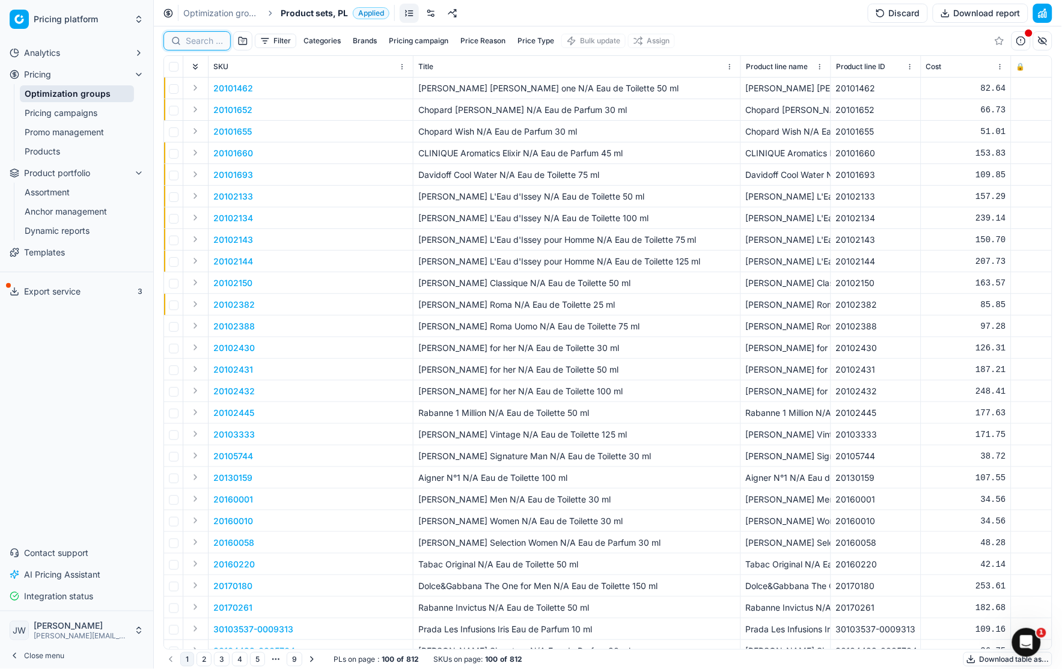
click at [197, 40] on input at bounding box center [204, 41] width 37 height 12
paste input "90009971-0015389"
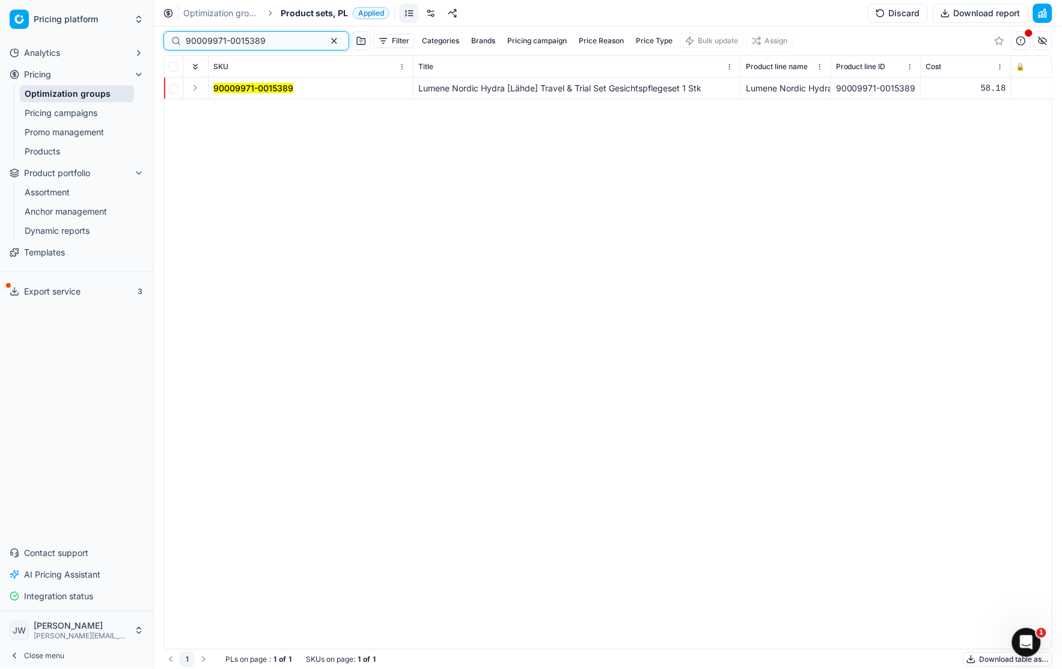
type input "90009971-0015389"
click at [185, 88] on td at bounding box center [195, 89] width 25 height 22
click at [191, 88] on button "Expand" at bounding box center [195, 88] width 14 height 14
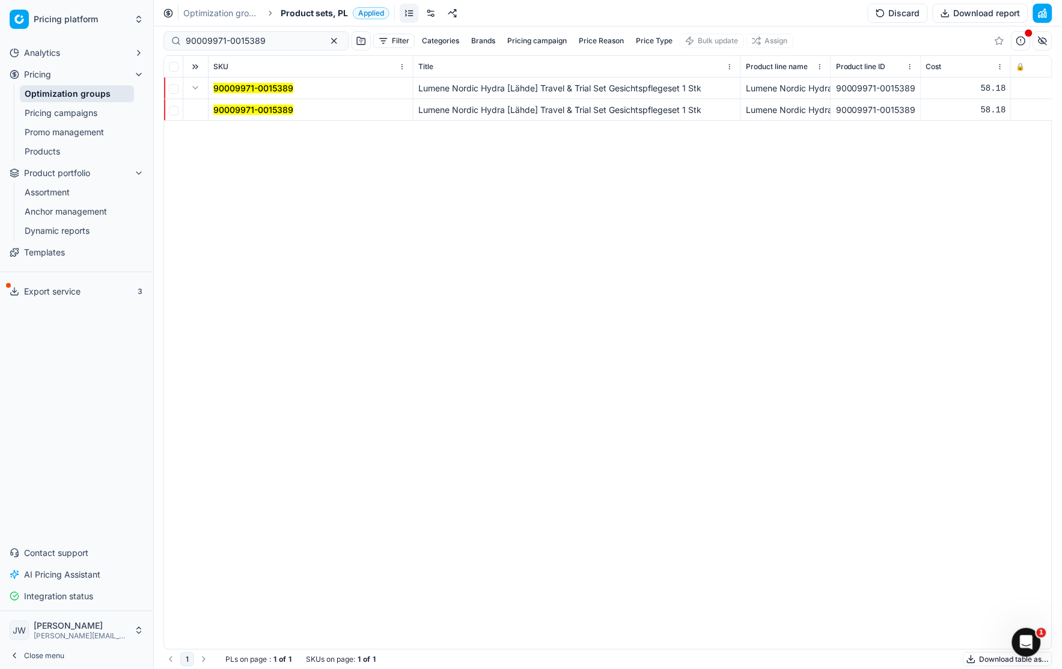
click at [254, 110] on mark "90009971-0015389" at bounding box center [253, 110] width 80 height 10
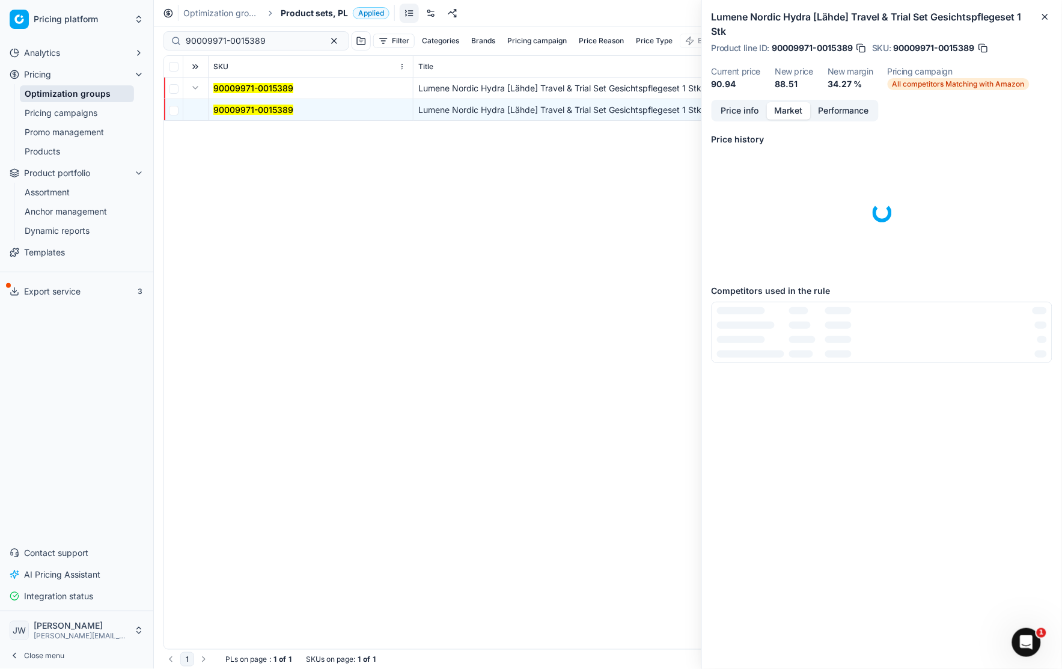
click at [779, 114] on button "Market" at bounding box center [789, 110] width 44 height 17
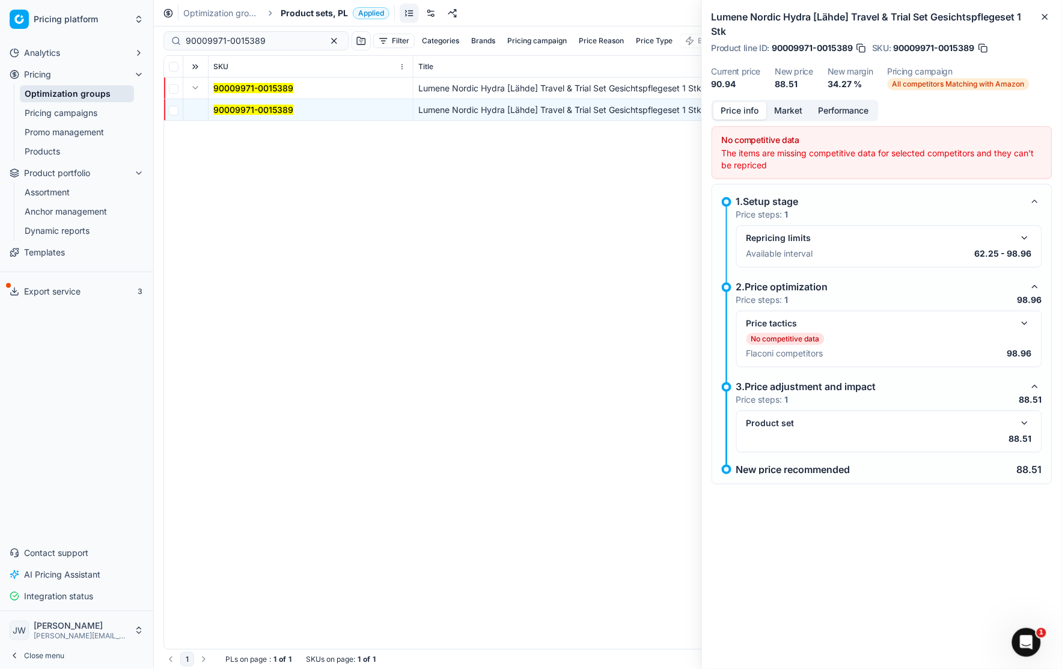
click at [730, 114] on button "Price info" at bounding box center [739, 110] width 53 height 17
click at [87, 94] on link "Optimization groups" at bounding box center [77, 93] width 114 height 17
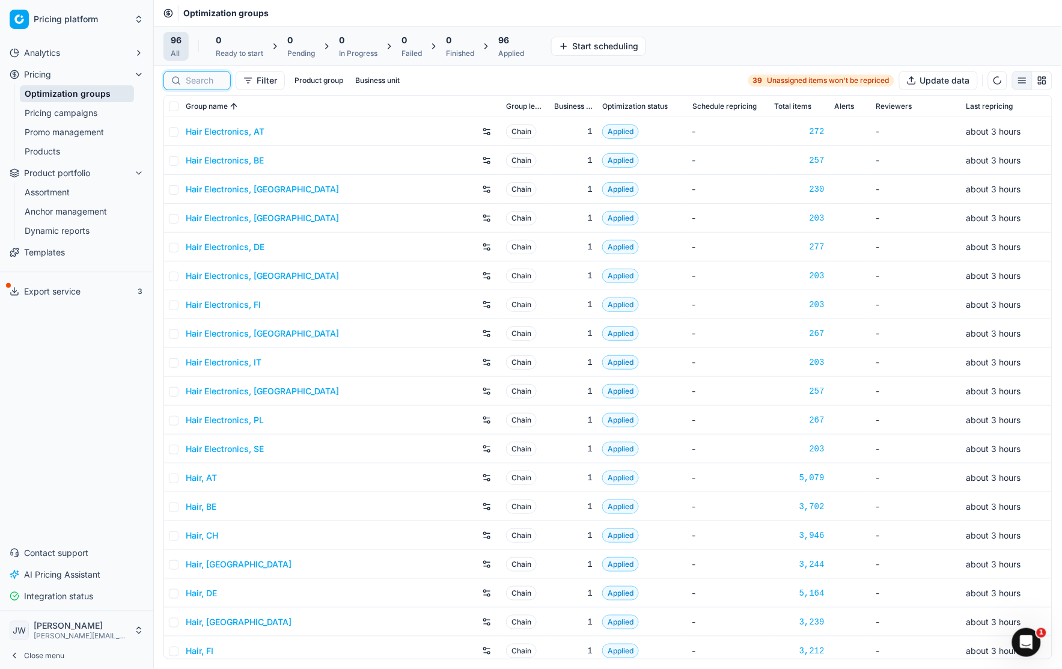
click at [205, 75] on input at bounding box center [204, 81] width 37 height 12
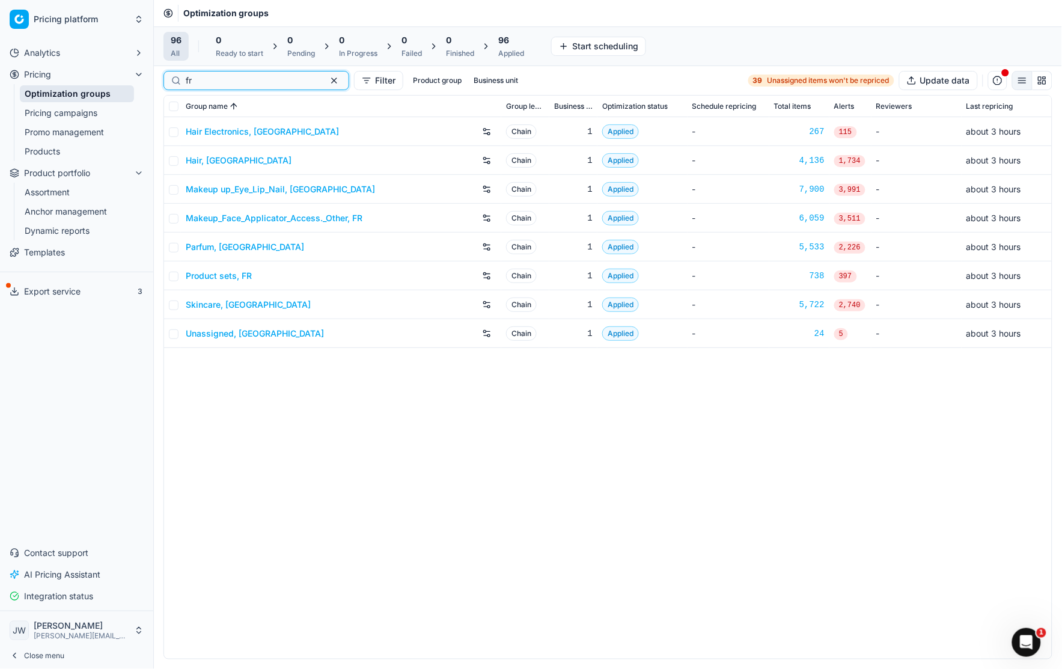
type input "fr"
click at [213, 245] on link "Parfum, [GEOGRAPHIC_DATA]" at bounding box center [245, 247] width 118 height 12
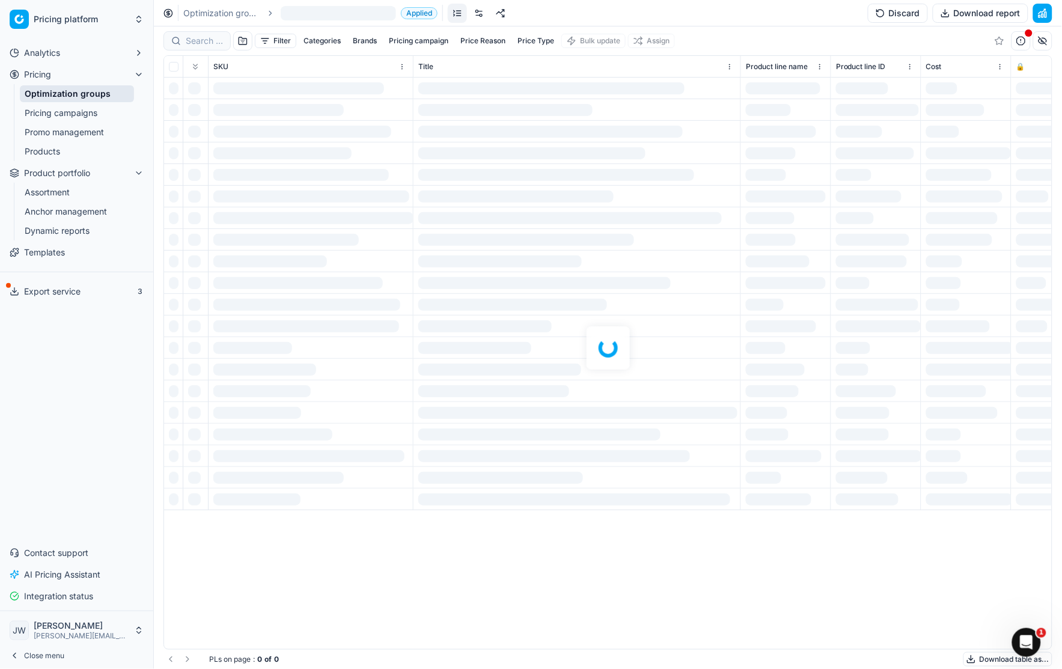
click at [201, 42] on div at bounding box center [608, 347] width 908 height 642
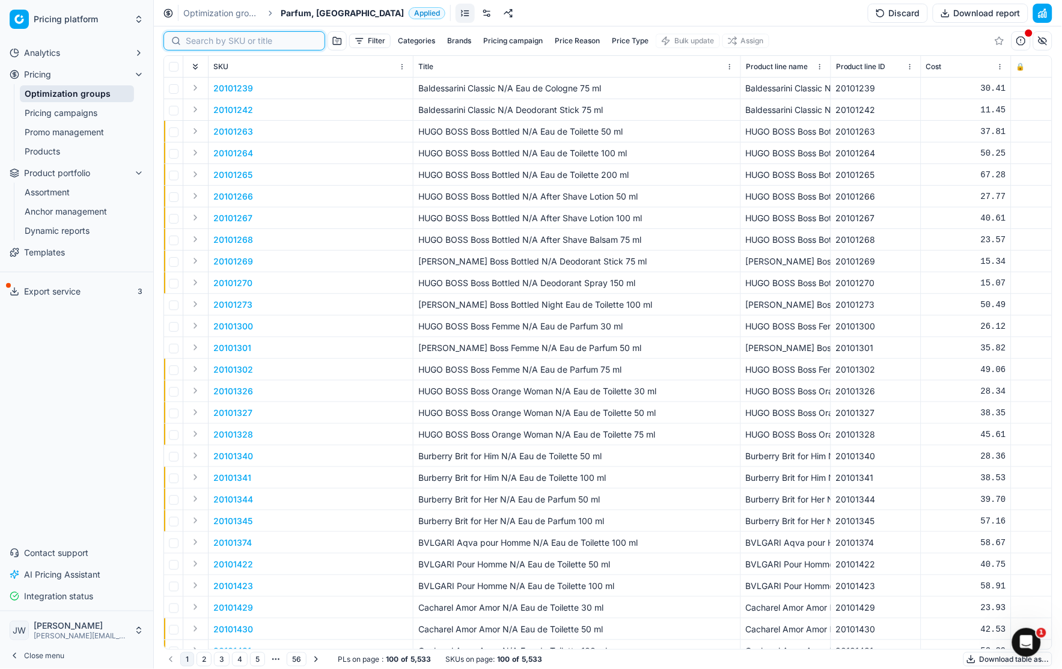
click at [201, 42] on input at bounding box center [252, 41] width 132 height 12
paste input "80048061-100"
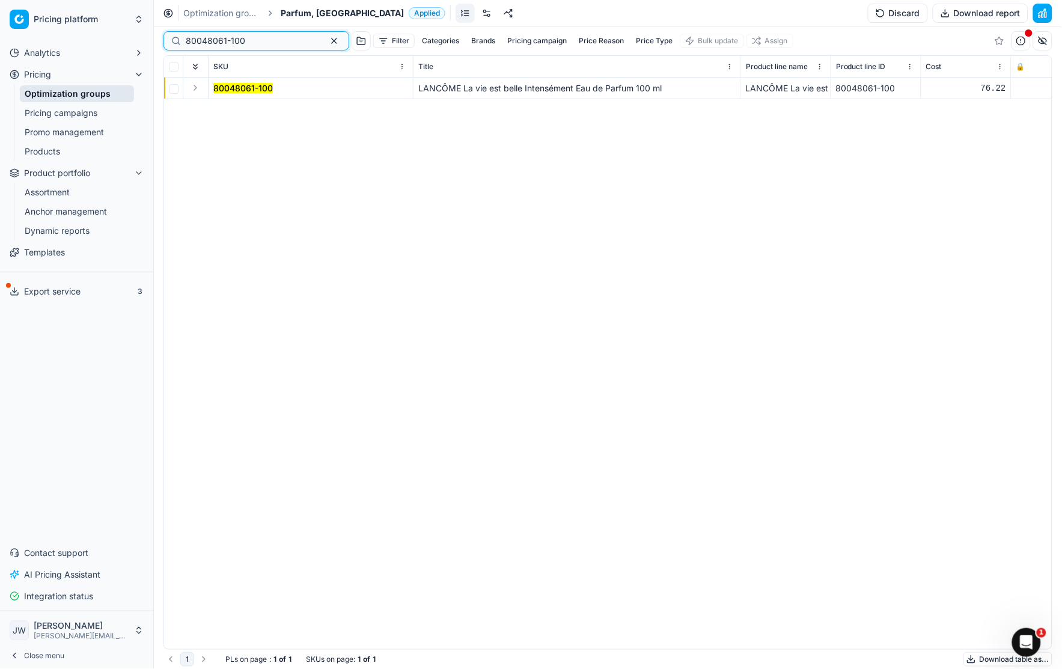
type input "80048061-100"
click at [195, 87] on button "Expand" at bounding box center [195, 88] width 14 height 14
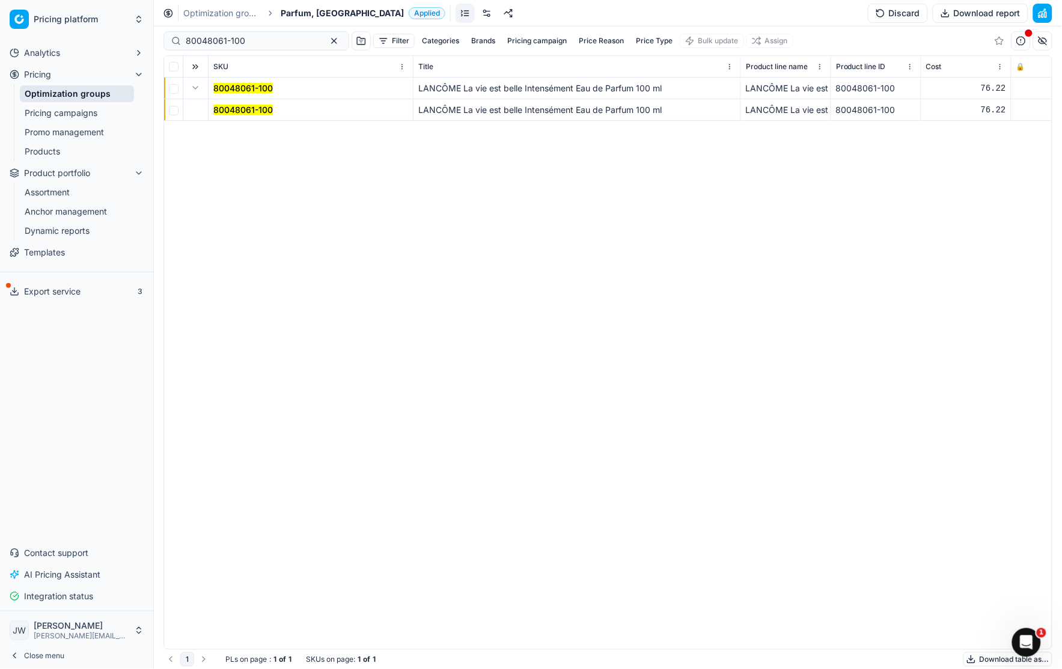
click at [242, 112] on mark "80048061-100" at bounding box center [242, 110] width 59 height 10
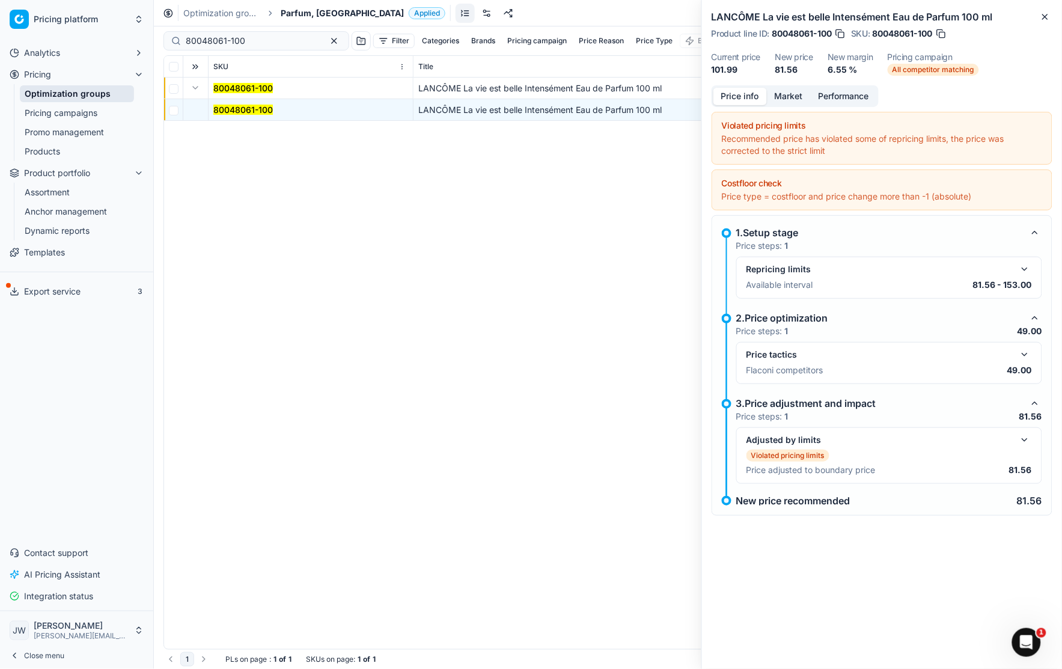
click at [1025, 356] on button "button" at bounding box center [1024, 354] width 14 height 14
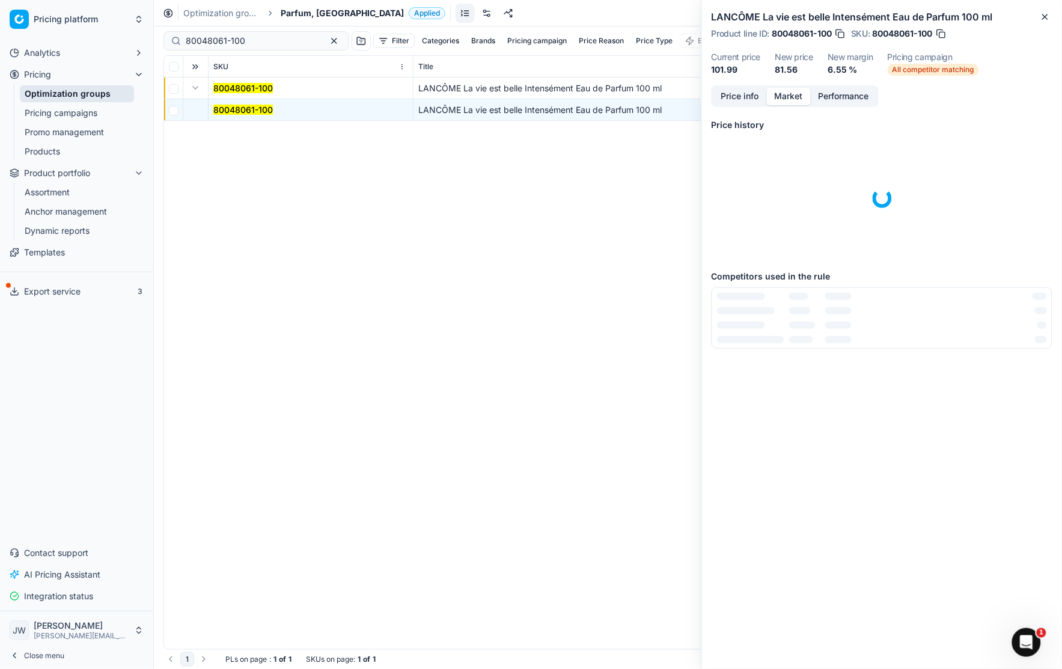
click at [795, 97] on button "Market" at bounding box center [789, 96] width 44 height 17
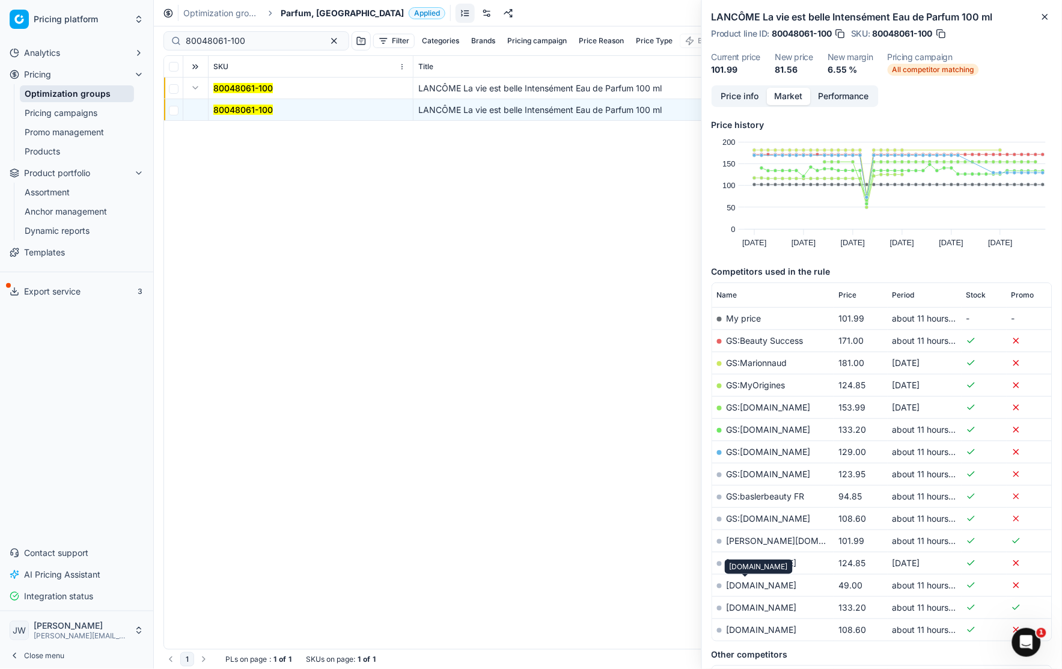
click at [749, 584] on link "[DOMAIN_NAME]" at bounding box center [762, 585] width 70 height 10
click at [757, 471] on link "GS:[DOMAIN_NAME]" at bounding box center [769, 474] width 84 height 10
click at [89, 95] on link "Optimization groups" at bounding box center [77, 93] width 114 height 17
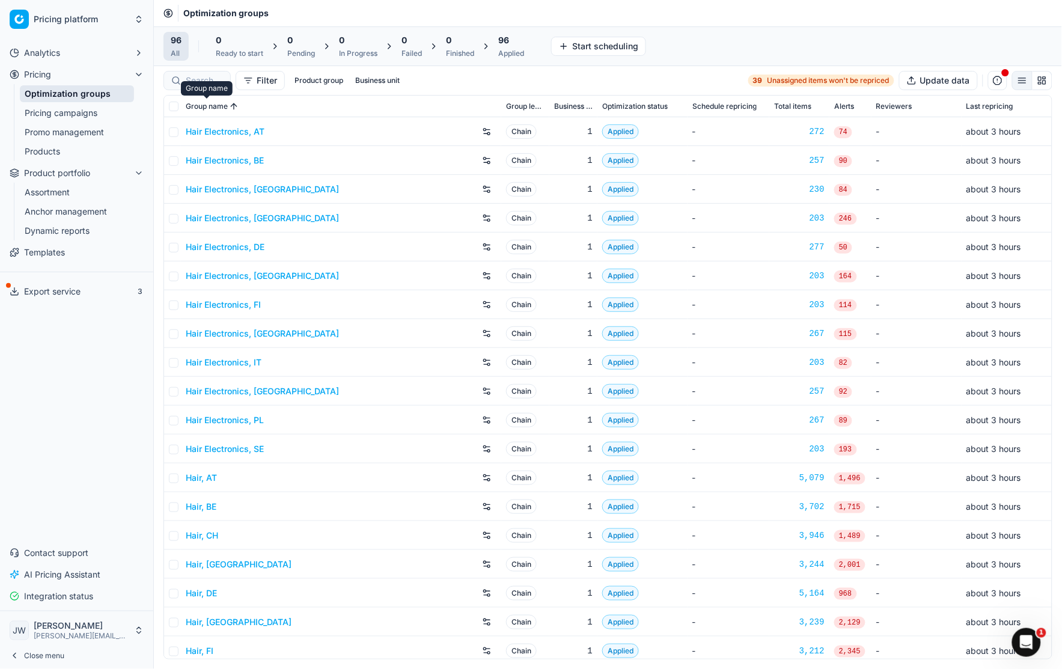
click at [200, 85] on div "Group name" at bounding box center [207, 89] width 42 height 10
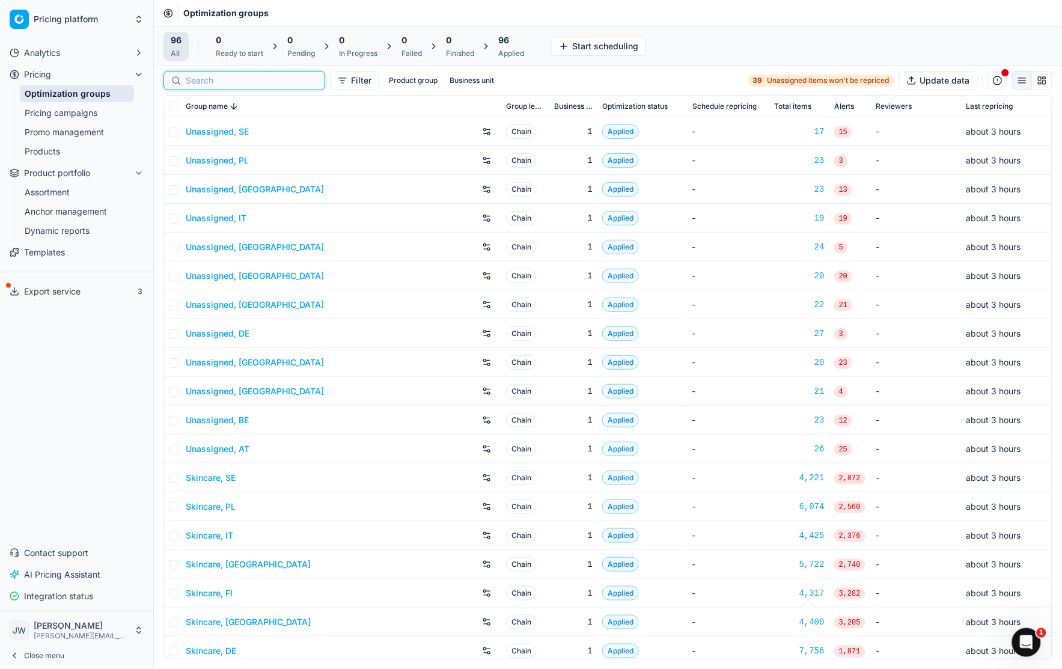
click at [201, 75] on input at bounding box center [252, 81] width 132 height 12
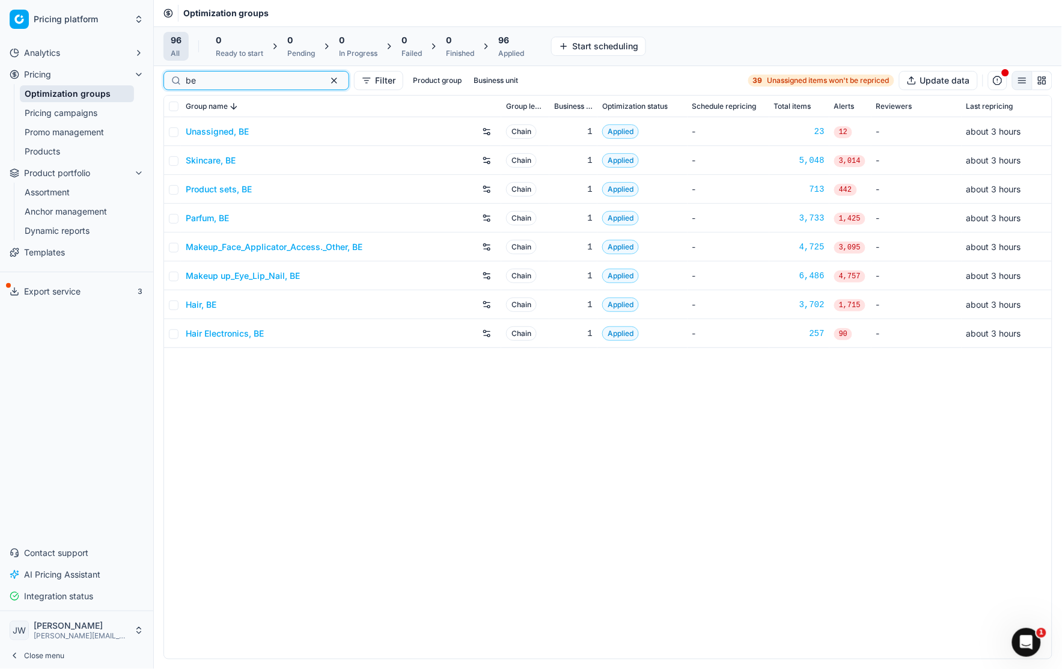
type input "be"
click at [209, 221] on link "Parfum, BE" at bounding box center [207, 218] width 43 height 12
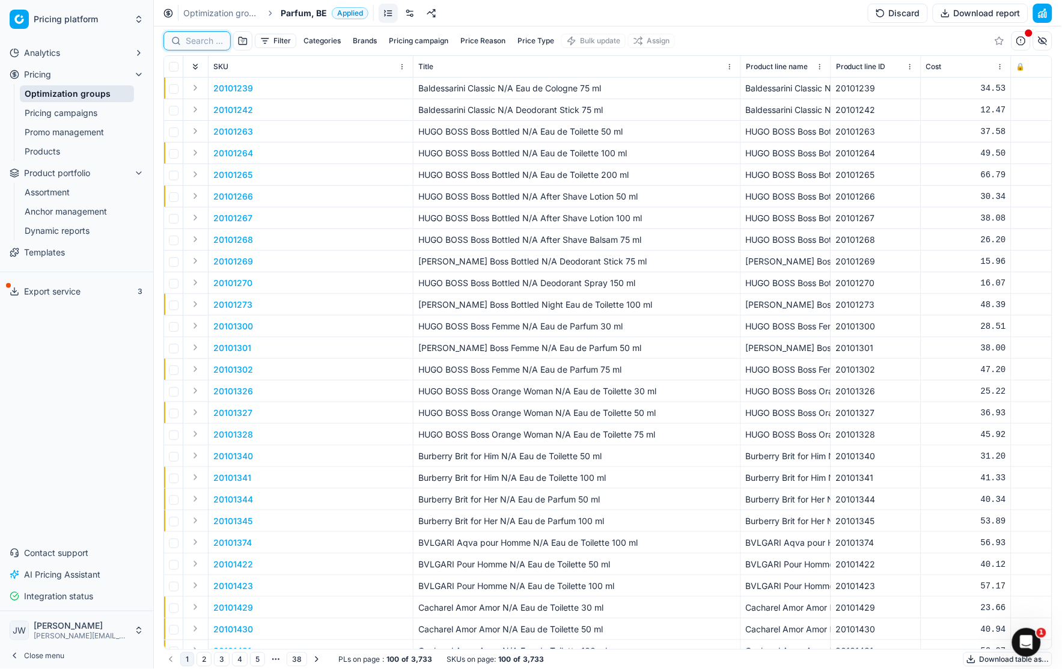
click at [192, 41] on input at bounding box center [204, 41] width 37 height 12
paste input "80048061-50"
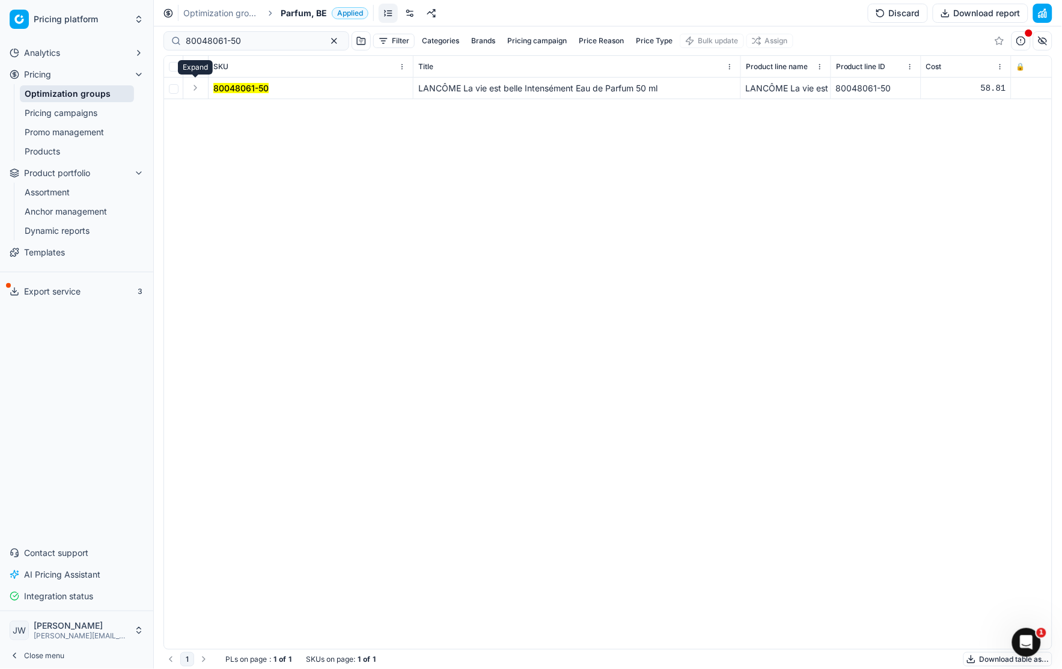
click at [197, 87] on button "Expand" at bounding box center [195, 88] width 14 height 14
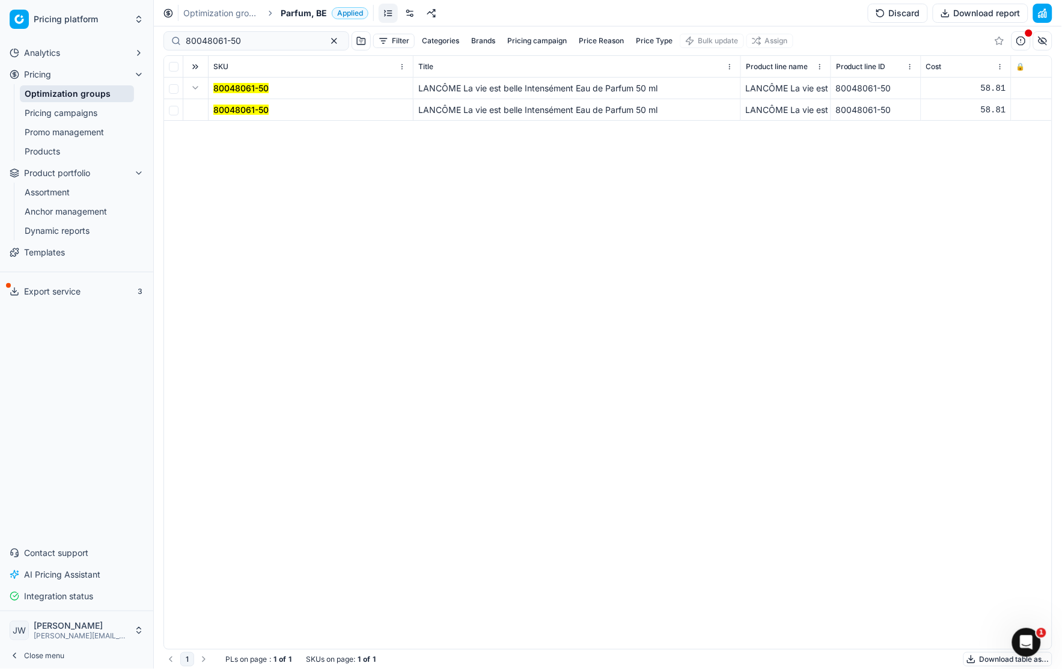
click at [224, 110] on mark "80048061-50" at bounding box center [240, 110] width 55 height 10
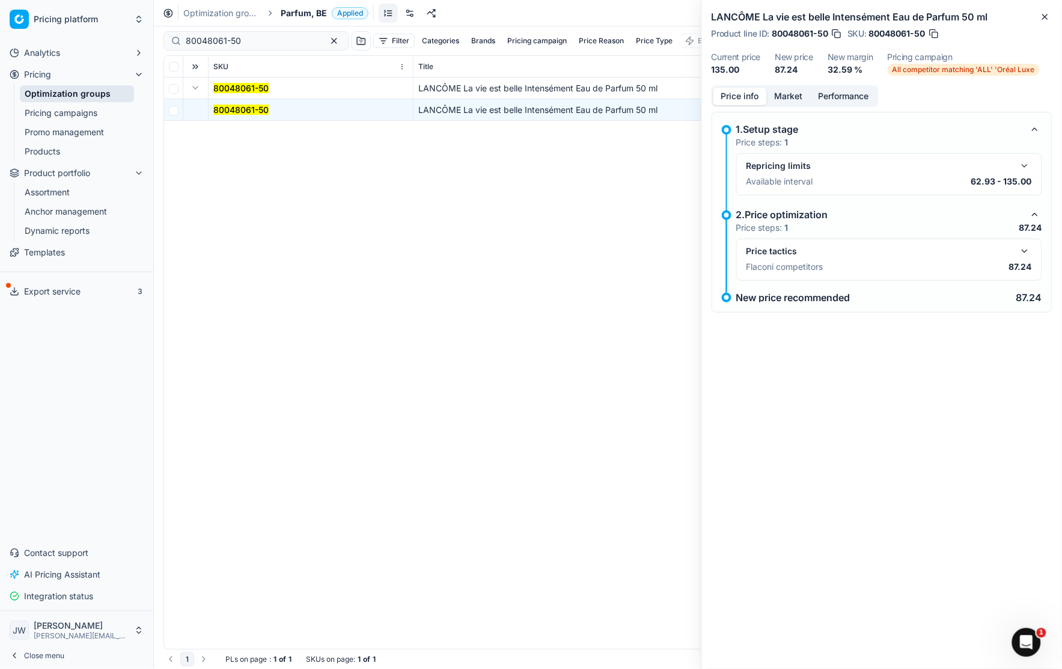
click at [1031, 250] on button "button" at bounding box center [1024, 251] width 14 height 14
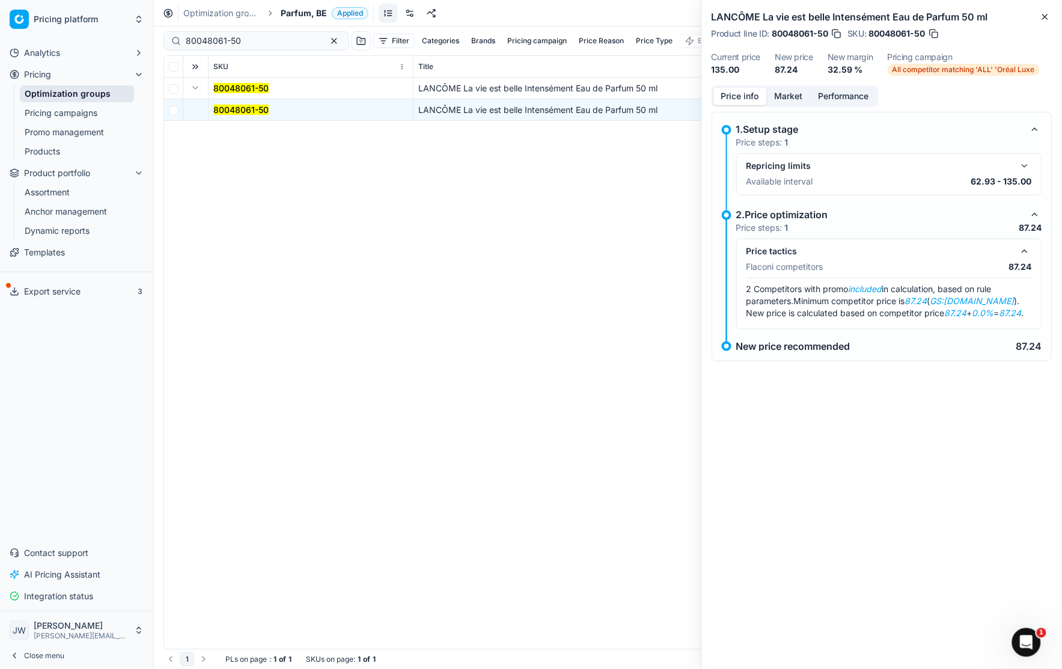
click at [790, 91] on button "Market" at bounding box center [789, 96] width 44 height 17
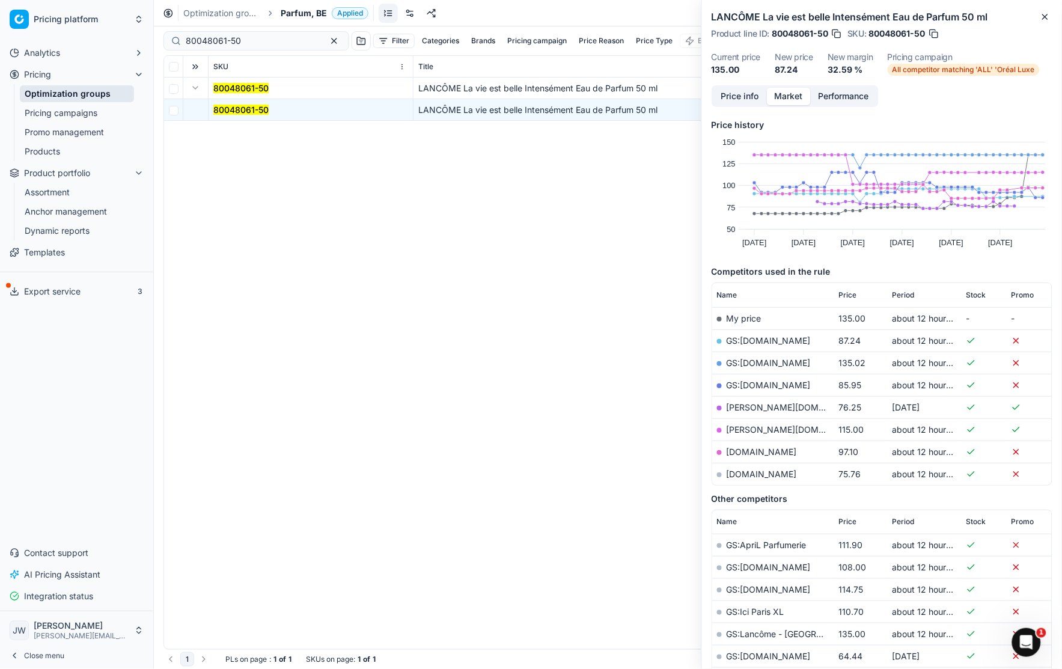
click at [746, 336] on link "GS:[DOMAIN_NAME]" at bounding box center [769, 340] width 84 height 10
drag, startPoint x: 245, startPoint y: 43, endPoint x: 56, endPoint y: 18, distance: 189.7
click at [56, 18] on div "Pricing platform Analytics Pricing Optimization groups Pricing campaigns Promo …" at bounding box center [531, 334] width 1062 height 669
paste input "90000814-0001035"
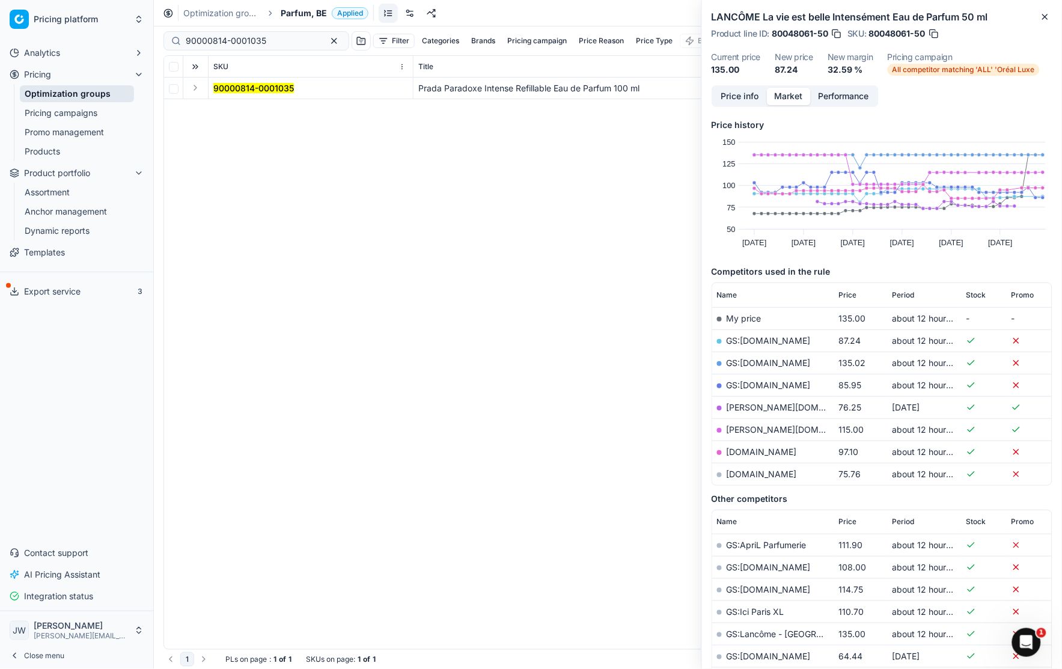
click at [193, 92] on button "Expand" at bounding box center [195, 88] width 14 height 14
click at [220, 109] on mark "90000814-0001035" at bounding box center [253, 110] width 81 height 10
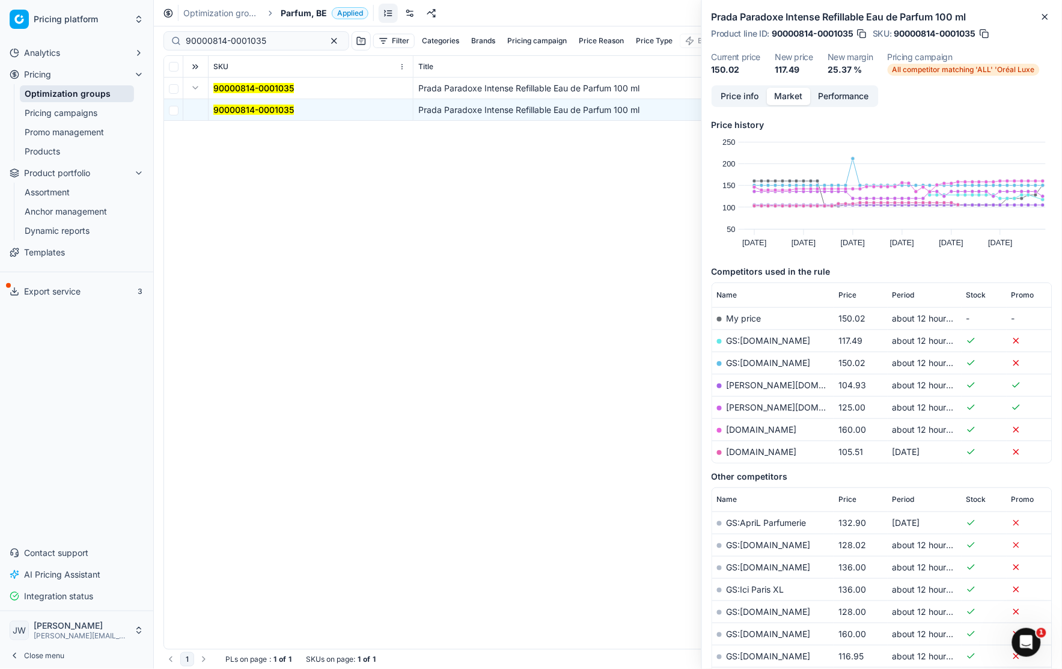
click at [744, 97] on button "Price info" at bounding box center [739, 96] width 53 height 17
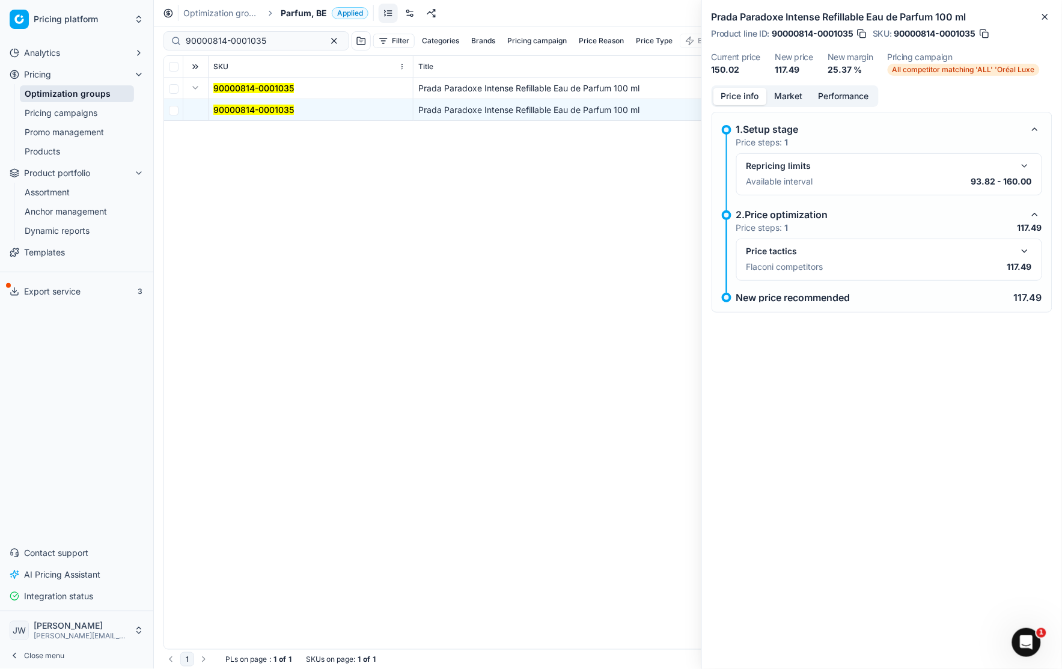
click at [1023, 256] on button "button" at bounding box center [1024, 251] width 14 height 14
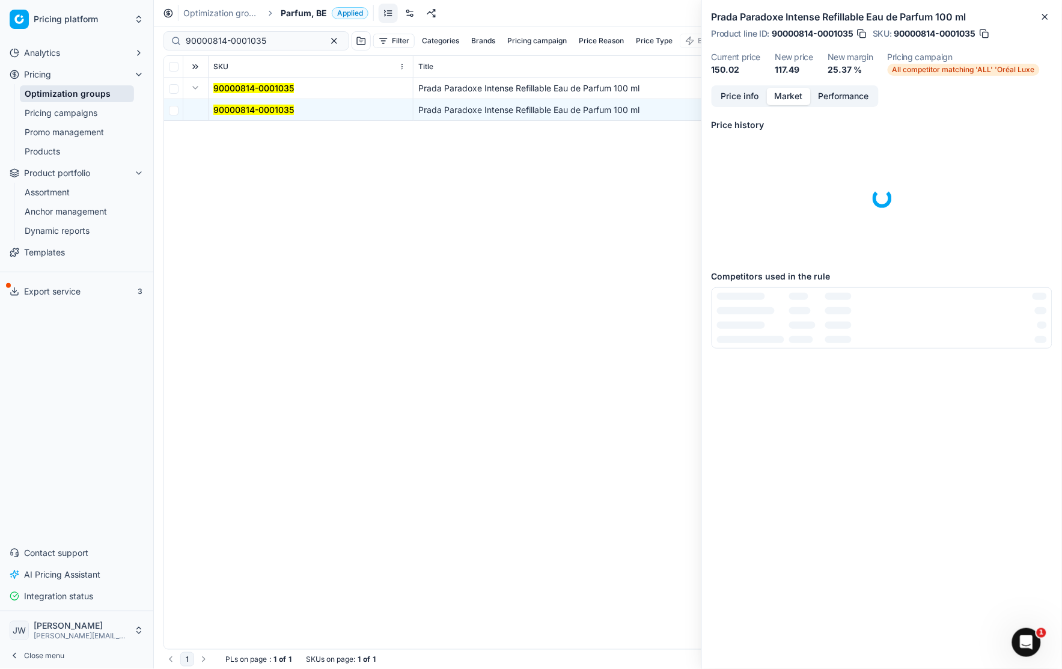
click at [788, 99] on button "Market" at bounding box center [789, 96] width 44 height 17
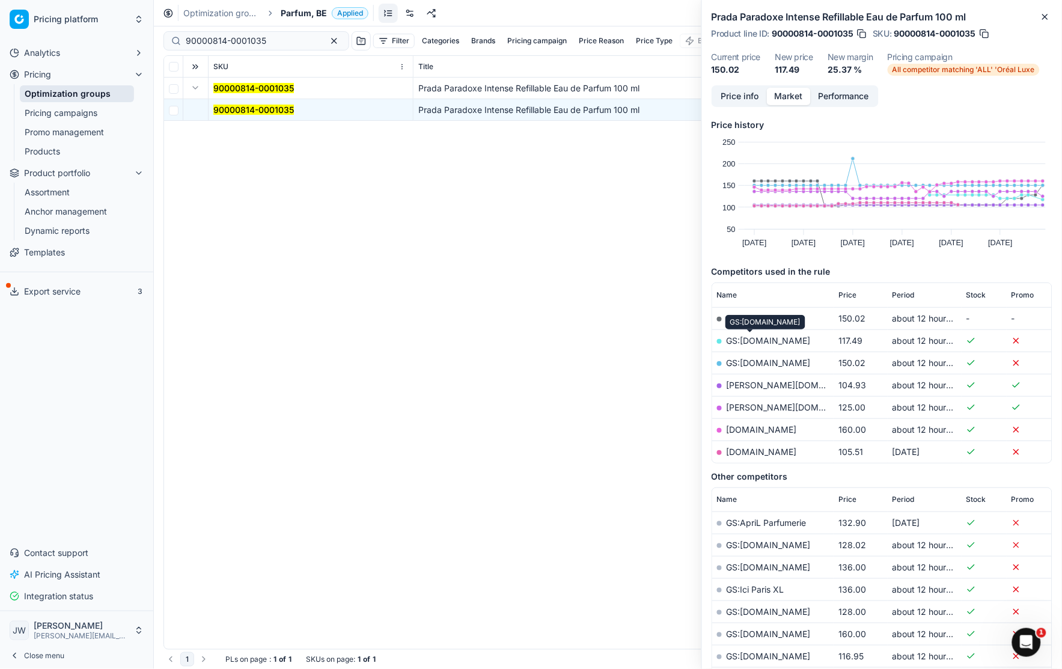
click at [749, 342] on link "GS:[DOMAIN_NAME]" at bounding box center [769, 340] width 84 height 10
drag, startPoint x: 272, startPoint y: 43, endPoint x: 163, endPoint y: 8, distance: 114.0
click at [163, 8] on div "Optimization groups Parfum, BE Applied Discard Download report 90000814-0001035…" at bounding box center [608, 334] width 908 height 669
paste input "80068111-100"
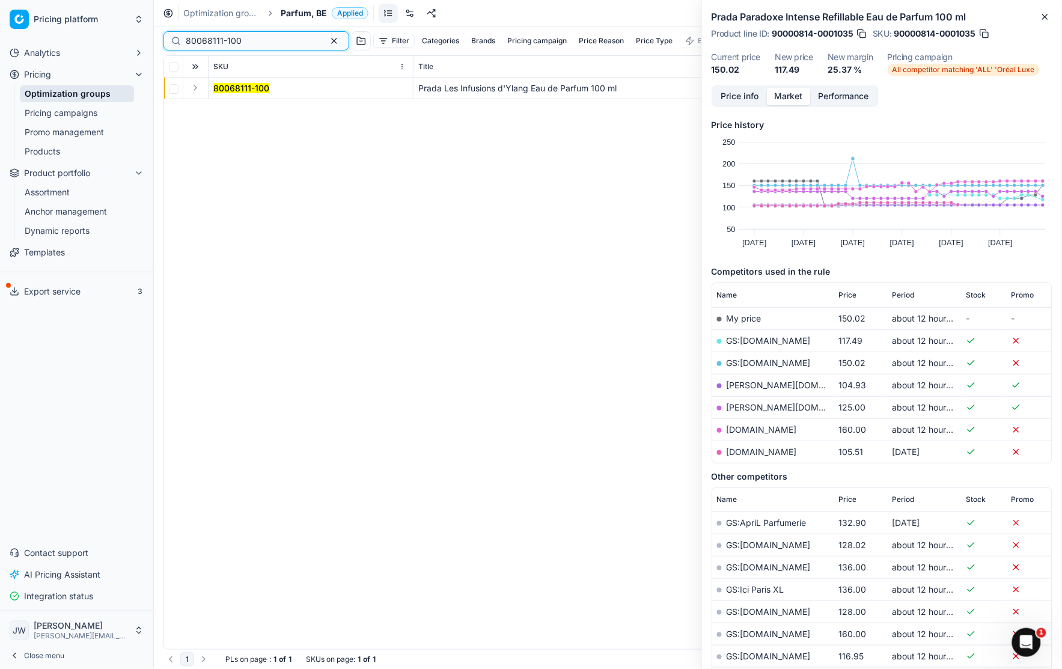
type input "80068111-100"
click at [196, 88] on button "Expand" at bounding box center [195, 88] width 14 height 14
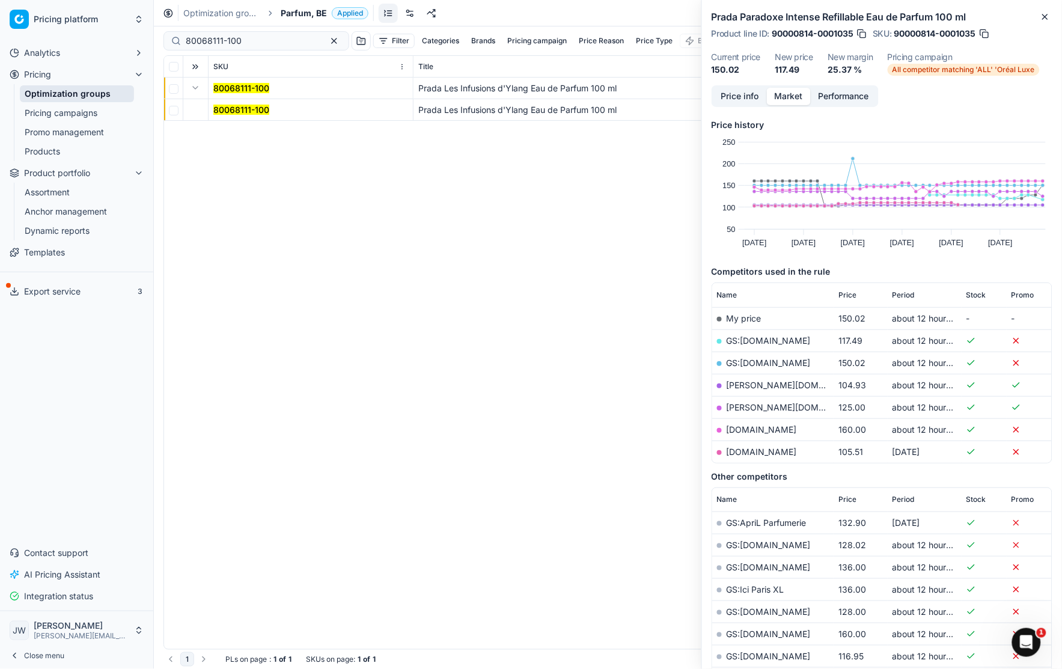
click at [237, 111] on mark "80068111-100" at bounding box center [241, 110] width 56 height 10
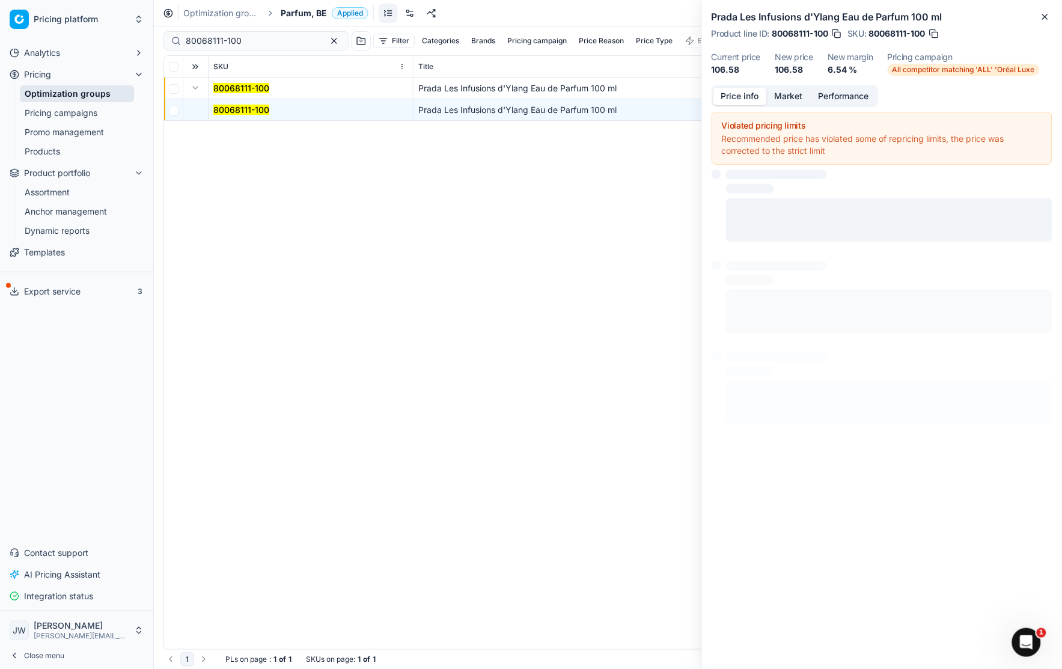
click at [749, 96] on button "Price info" at bounding box center [739, 96] width 53 height 17
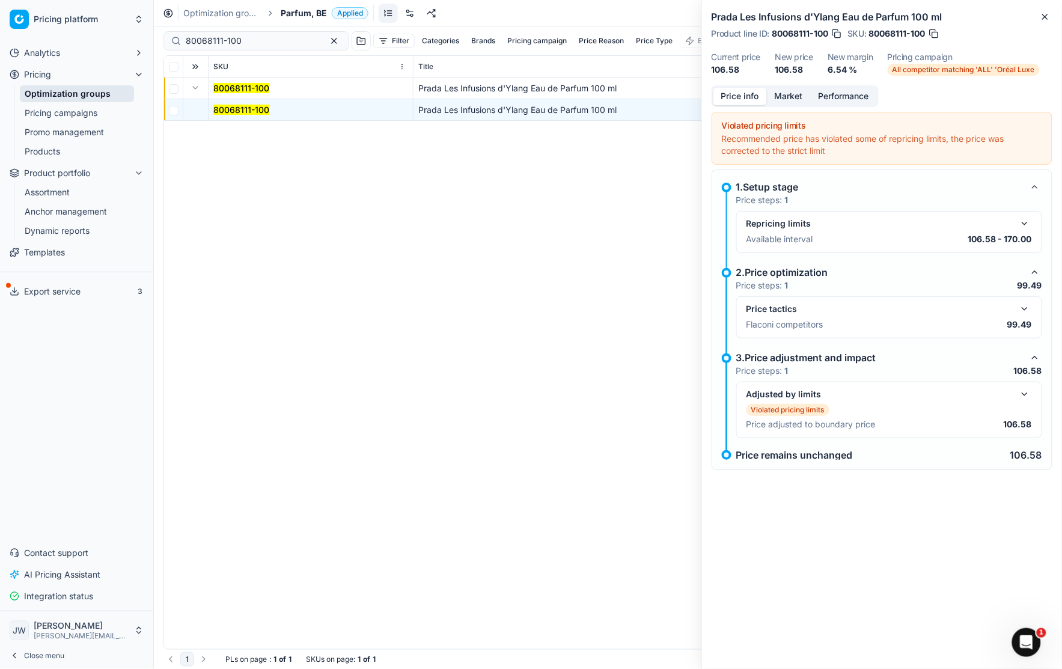
click at [1026, 397] on button "button" at bounding box center [1024, 394] width 14 height 14
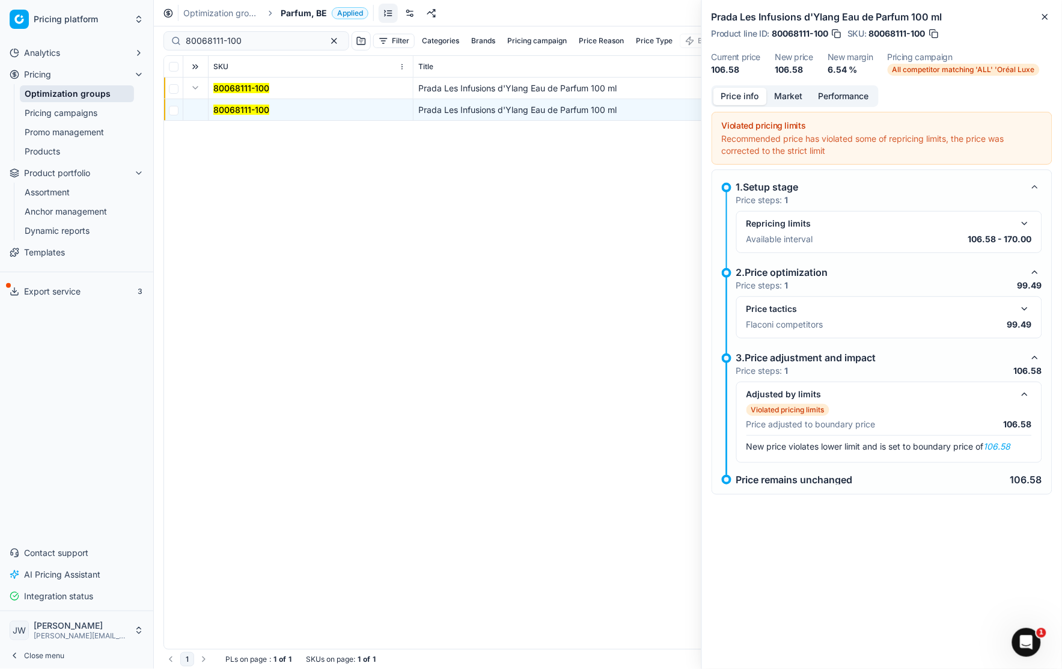
click at [1027, 307] on button "button" at bounding box center [1024, 309] width 14 height 14
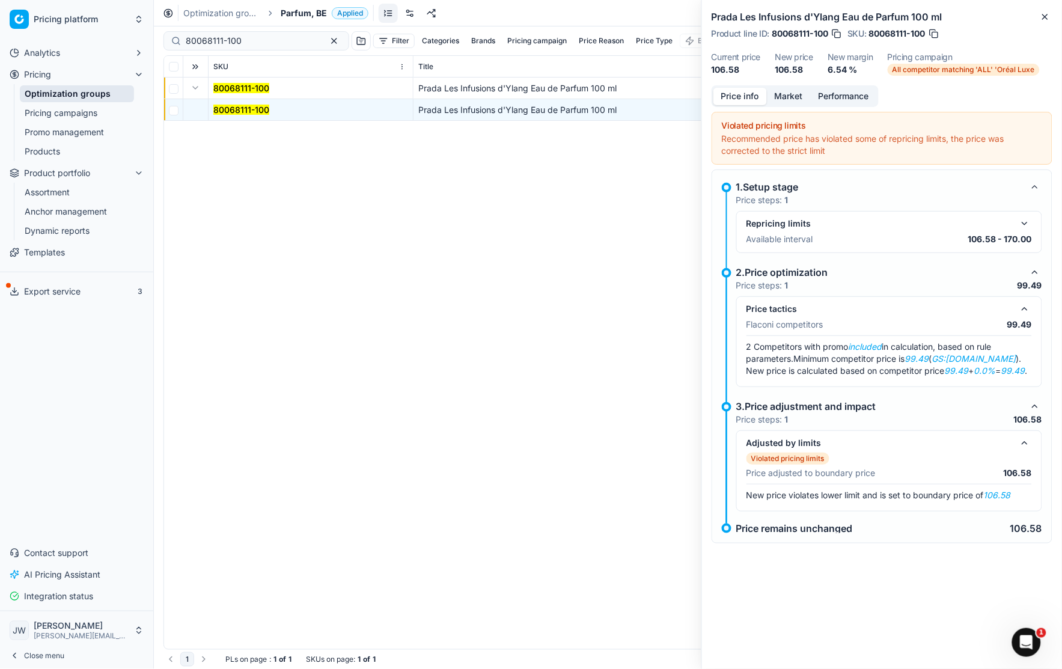
click at [1027, 441] on button "button" at bounding box center [1024, 443] width 14 height 14
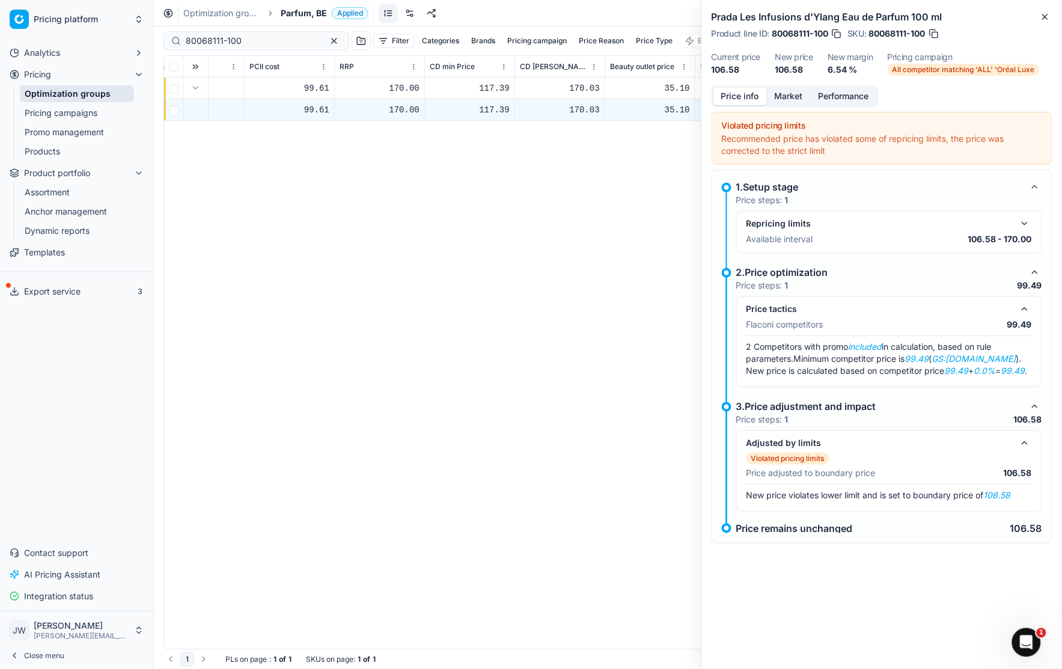
scroll to position [0, 854]
click at [88, 93] on link "Optimization groups" at bounding box center [77, 93] width 114 height 17
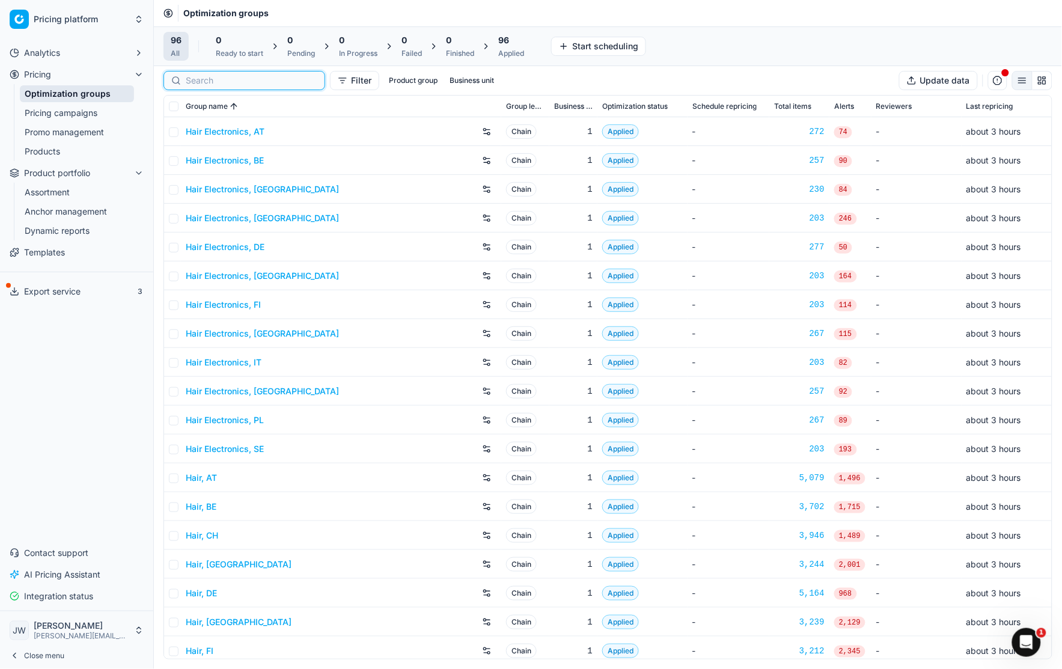
click at [198, 84] on input at bounding box center [252, 81] width 132 height 12
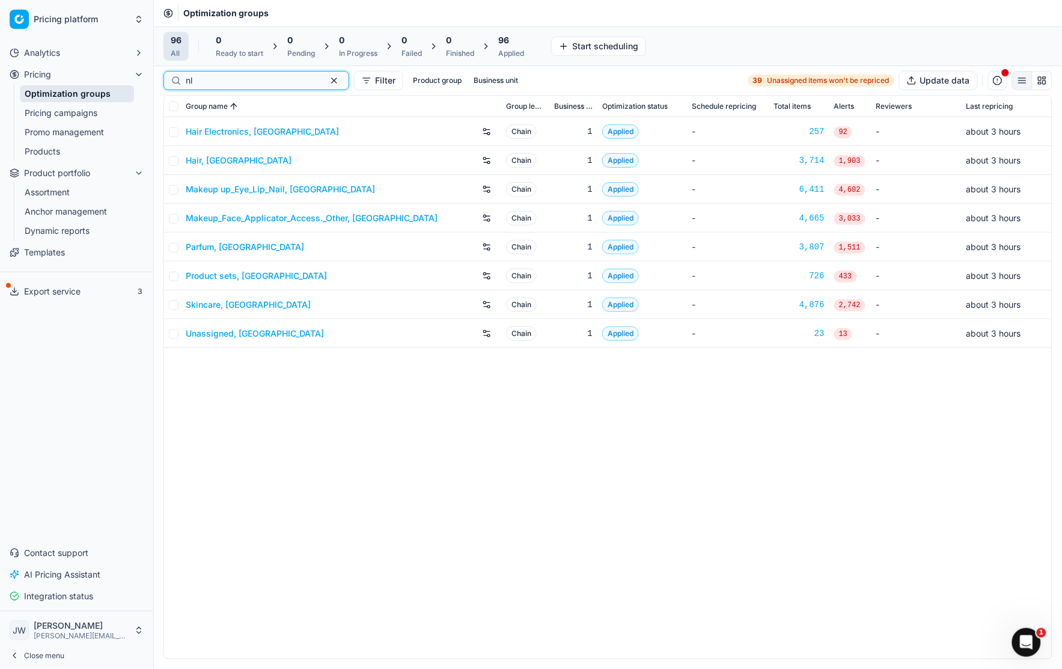
type input "nl"
click at [210, 245] on link "Parfum, [GEOGRAPHIC_DATA]" at bounding box center [245, 247] width 118 height 12
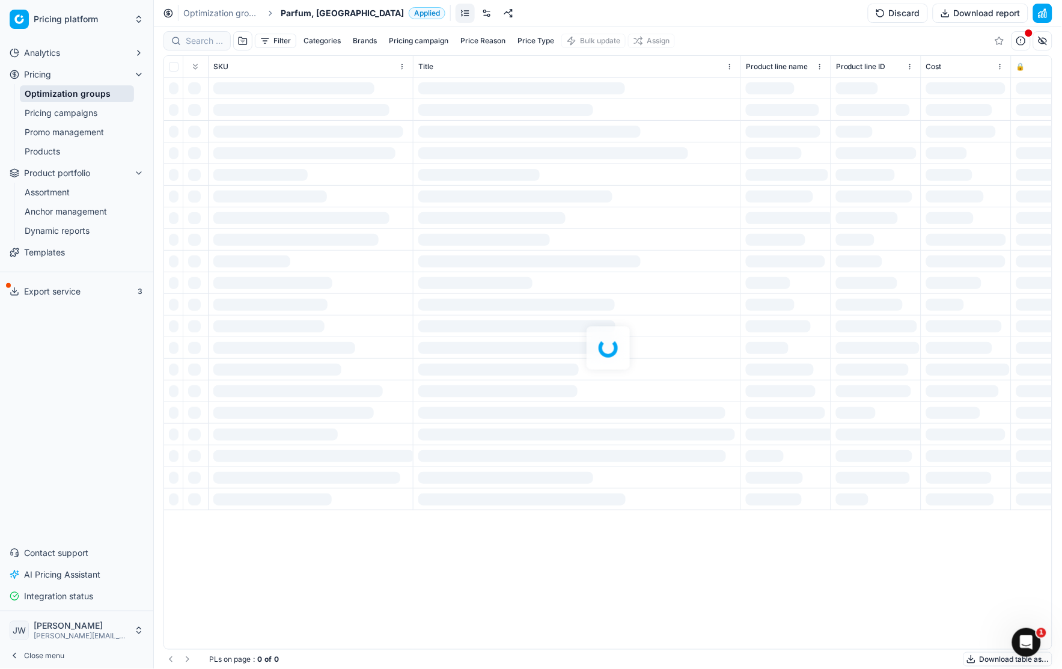
click at [196, 38] on div at bounding box center [608, 347] width 908 height 642
click at [204, 42] on div "Filter Categories Brands Pricing campaign Price Reason Price Type Bulk update A…" at bounding box center [608, 347] width 908 height 642
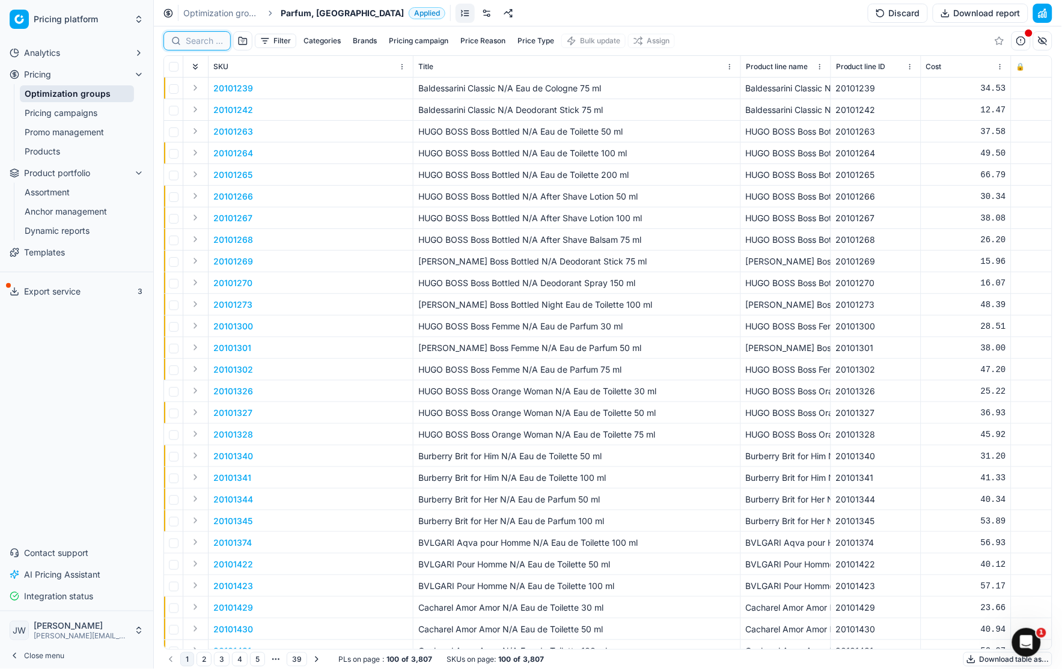
click at [204, 42] on input at bounding box center [204, 41] width 37 height 12
paste input "30103149-0011002"
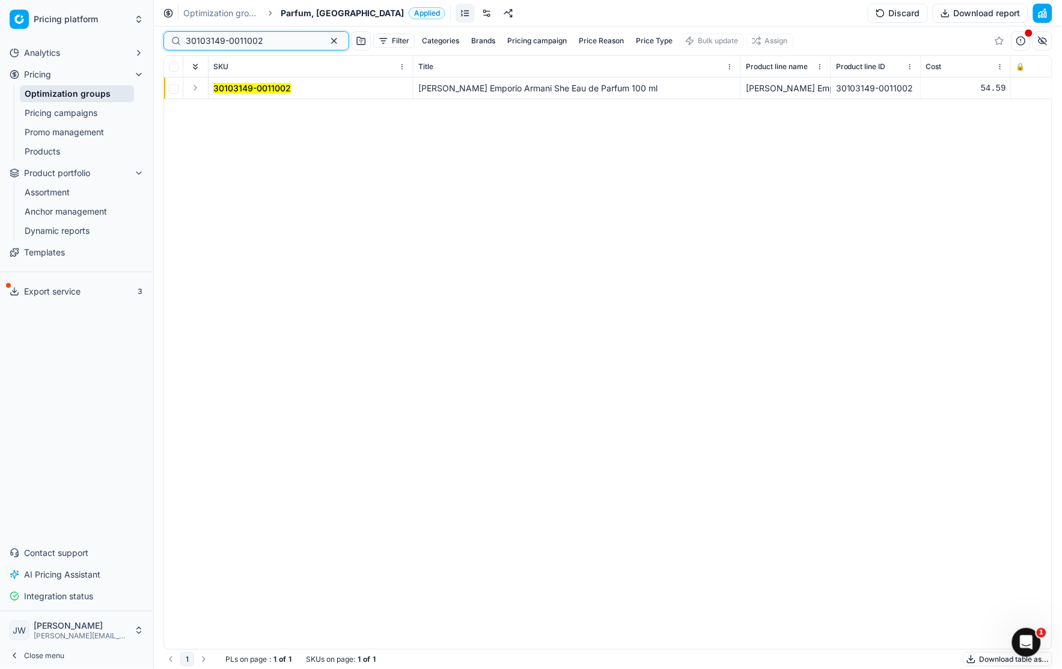
type input "30103149-0011002"
click at [197, 88] on button "Expand" at bounding box center [195, 88] width 14 height 14
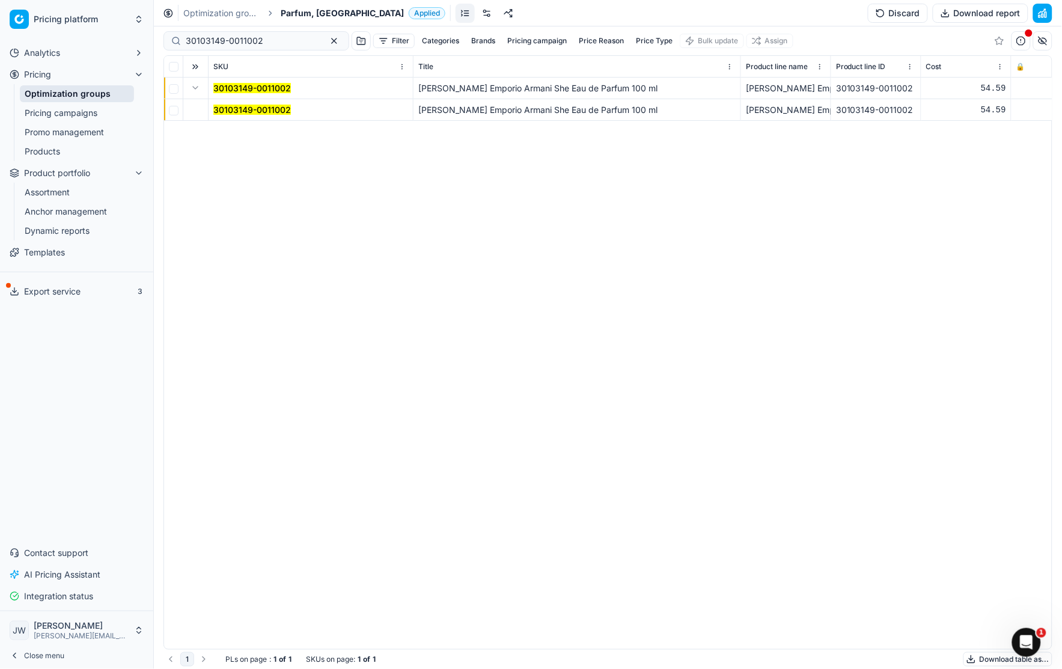
click at [227, 108] on mark "30103149-0011002" at bounding box center [252, 110] width 78 height 10
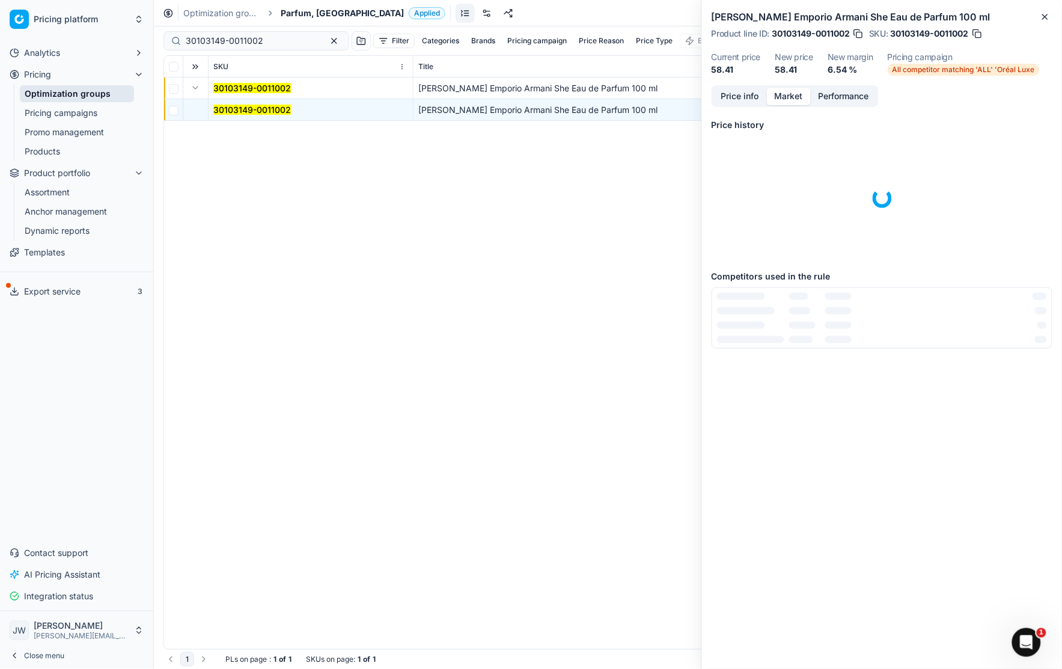
click at [797, 96] on button "Market" at bounding box center [789, 96] width 44 height 17
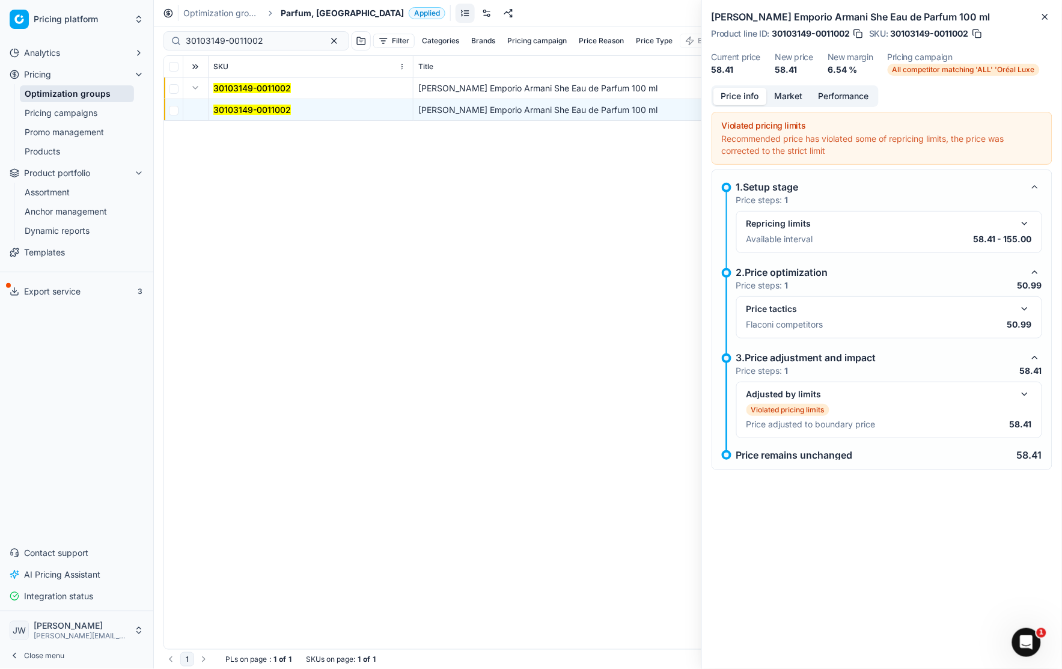
click at [743, 98] on button "Price info" at bounding box center [739, 96] width 53 height 17
click at [1026, 308] on button "button" at bounding box center [1024, 309] width 14 height 14
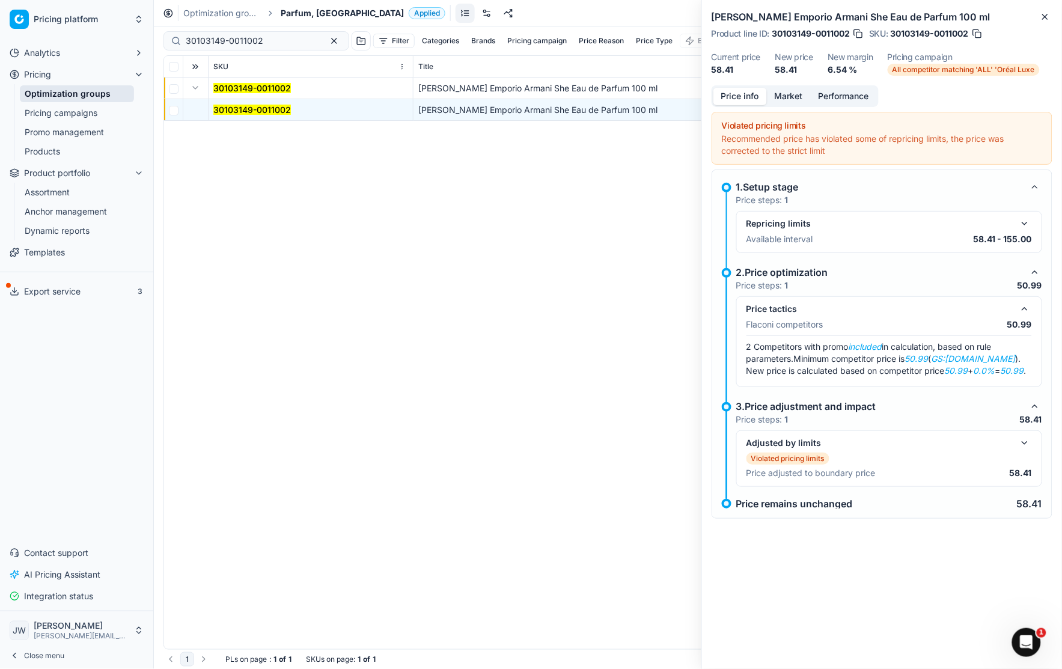
click at [1026, 308] on button "button" at bounding box center [1024, 309] width 14 height 14
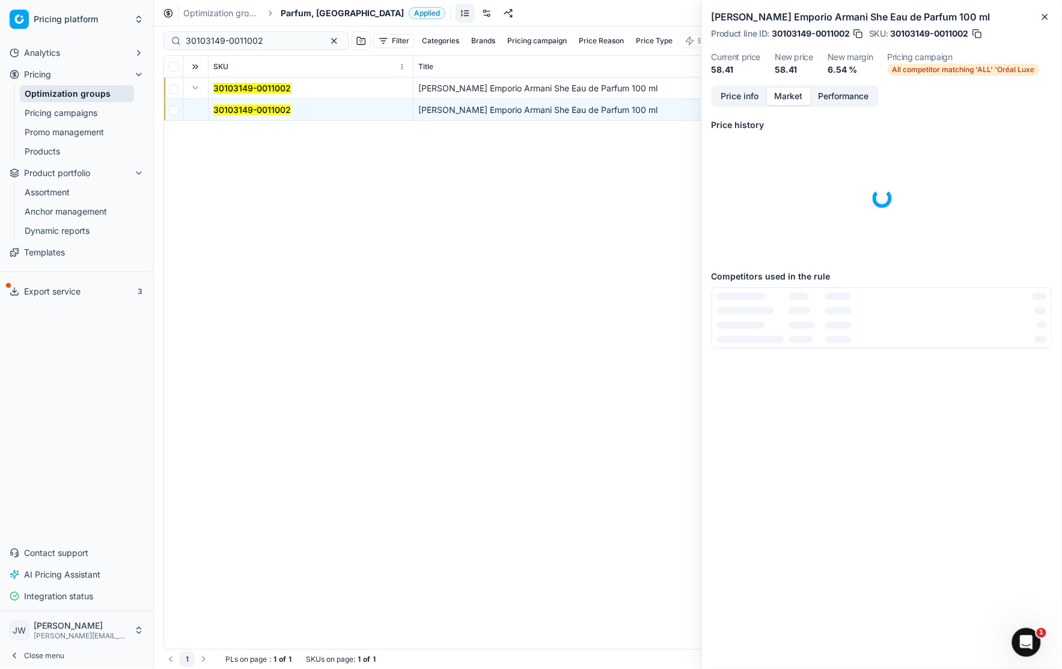
click at [785, 96] on button "Market" at bounding box center [789, 96] width 44 height 17
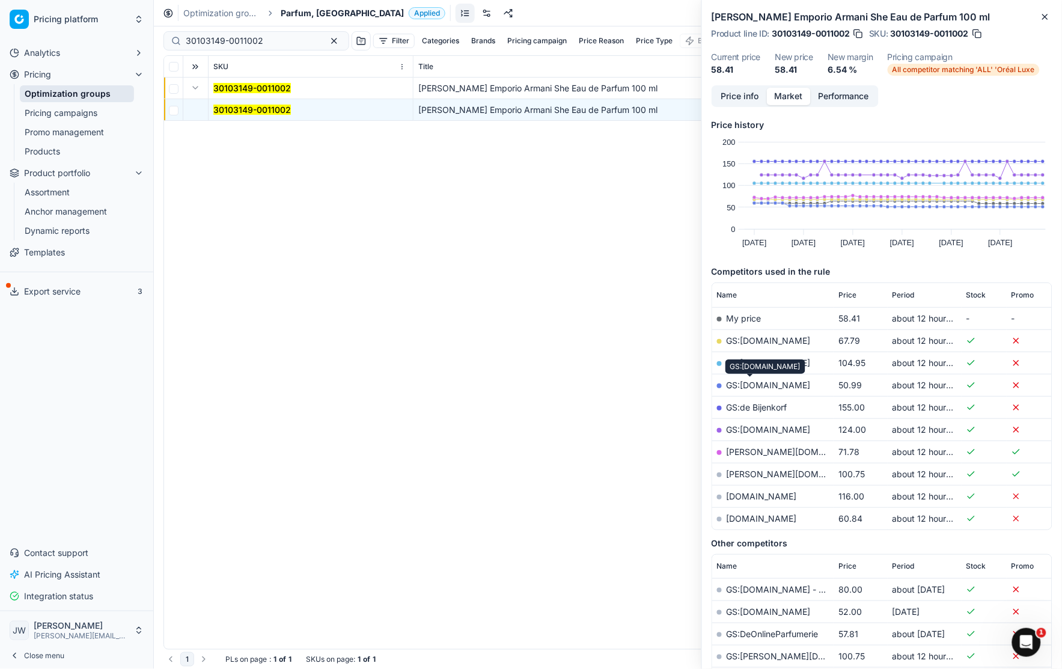
click at [748, 384] on link "GS:[DOMAIN_NAME]" at bounding box center [769, 385] width 84 height 10
